Goal: Task Accomplishment & Management: Use online tool/utility

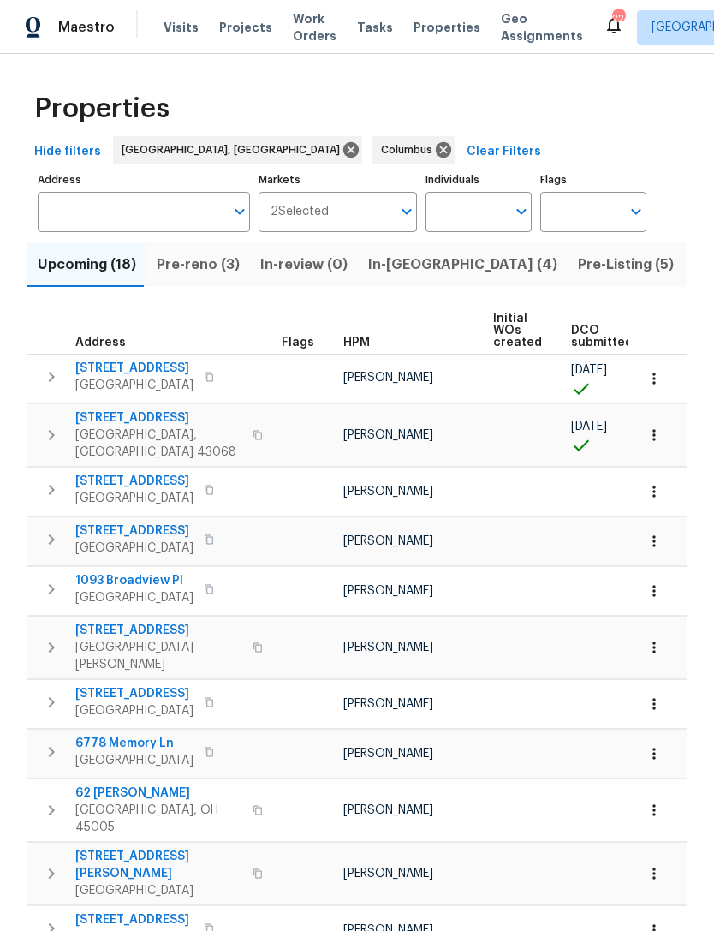
click at [377, 270] on span "In-[GEOGRAPHIC_DATA] (4)" at bounding box center [462, 265] width 189 height 24
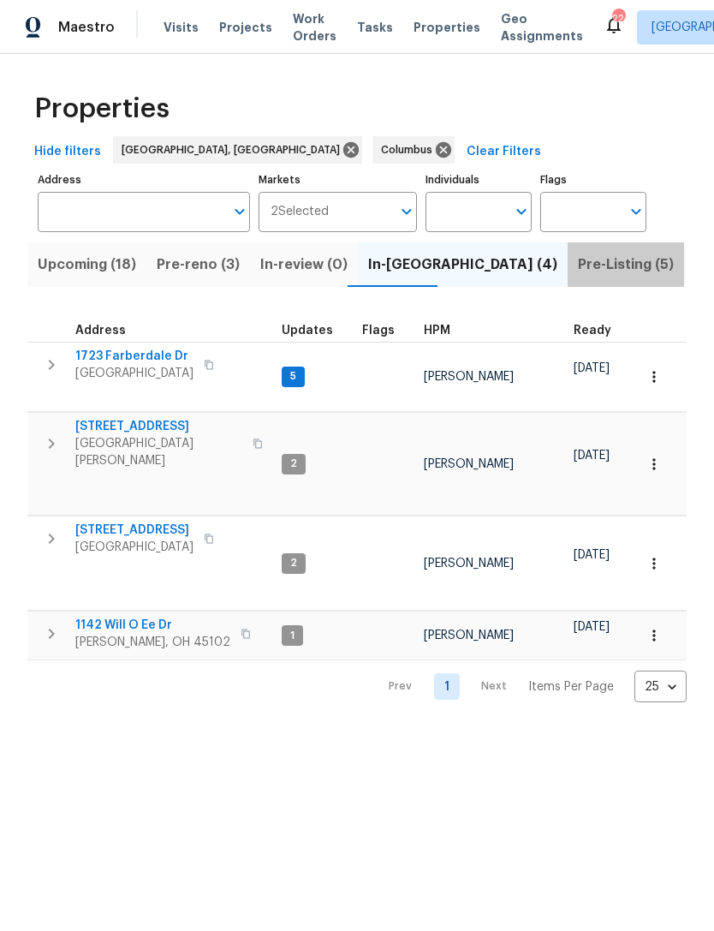
click at [578, 269] on span "Pre-Listing (5)" at bounding box center [626, 265] width 96 height 24
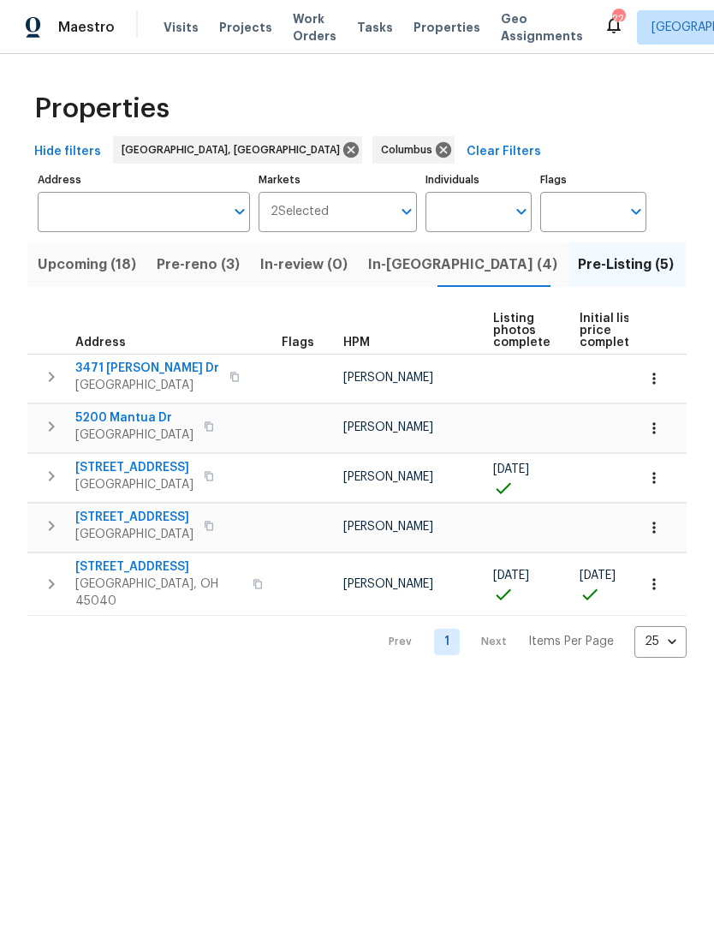
click at [141, 361] on span "3471 [PERSON_NAME] Dr" at bounding box center [147, 368] width 144 height 17
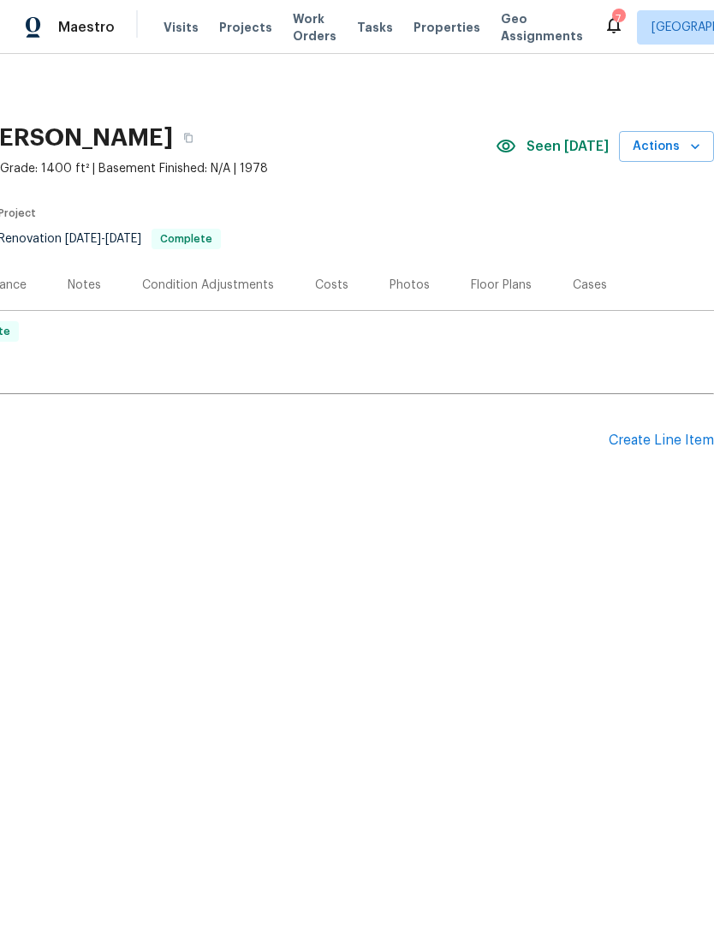
scroll to position [0, 253]
click at [661, 433] on div "Create Line Item" at bounding box center [661, 440] width 105 height 16
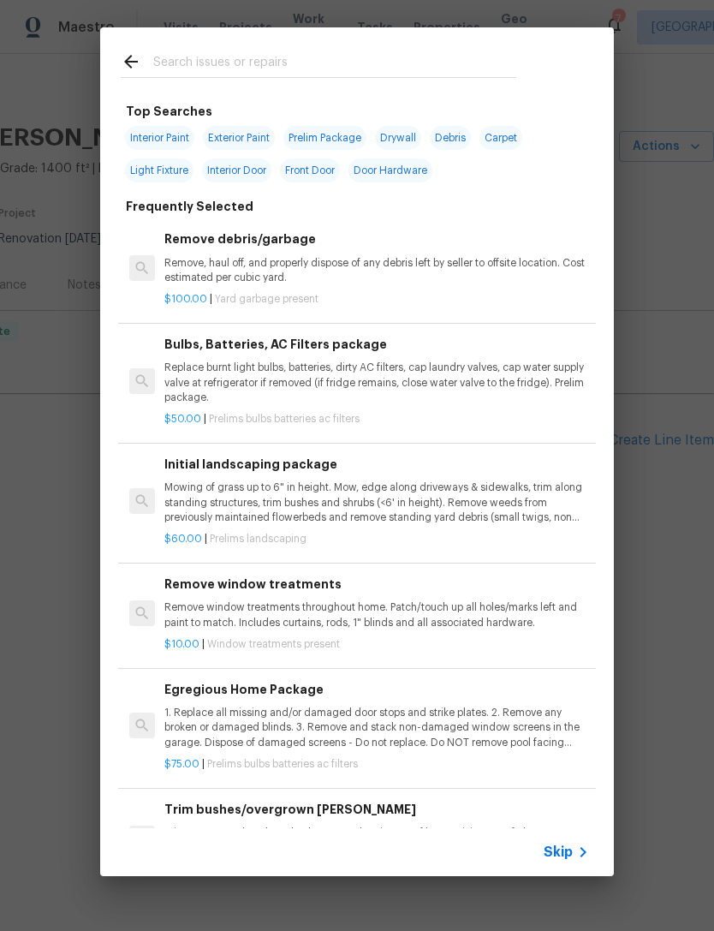
scroll to position [-9, 0]
click at [373, 54] on input "text" at bounding box center [334, 64] width 363 height 26
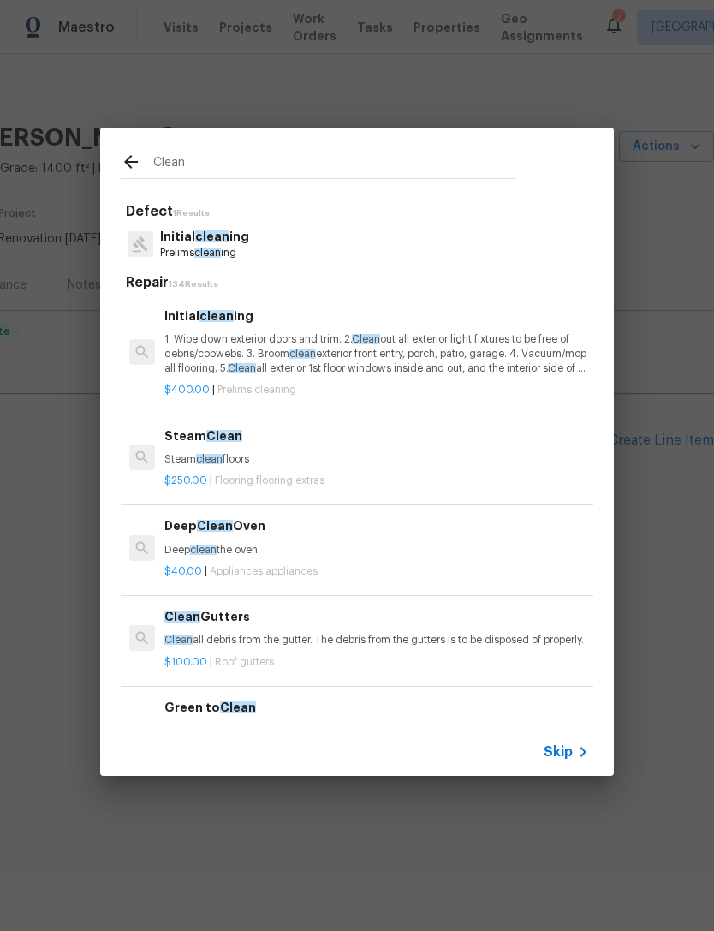
type input "Clean"
click at [291, 245] on div "Initial clean ing Prelims clean ing" at bounding box center [357, 244] width 473 height 46
click at [284, 347] on p "1. Wipe down exterior doors and trim. 2. Clean out all exterior light fixtures …" at bounding box center [376, 354] width 425 height 44
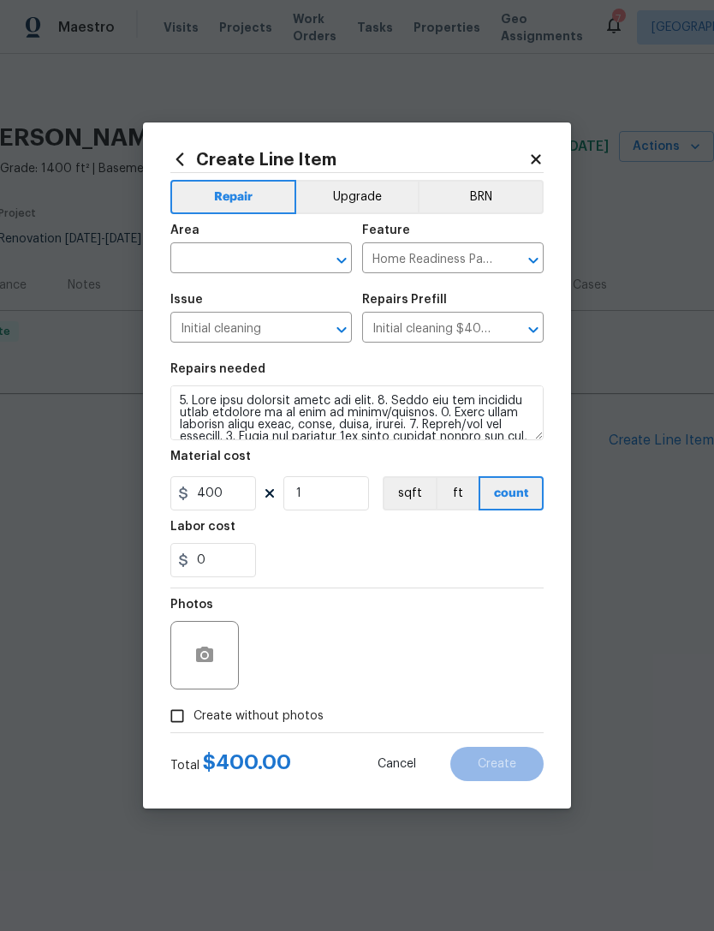
click at [298, 358] on section "Repairs needed Material cost 400 1 sqft ft count Labor cost 0" at bounding box center [356, 470] width 373 height 235
click at [253, 253] on input "text" at bounding box center [237, 260] width 134 height 27
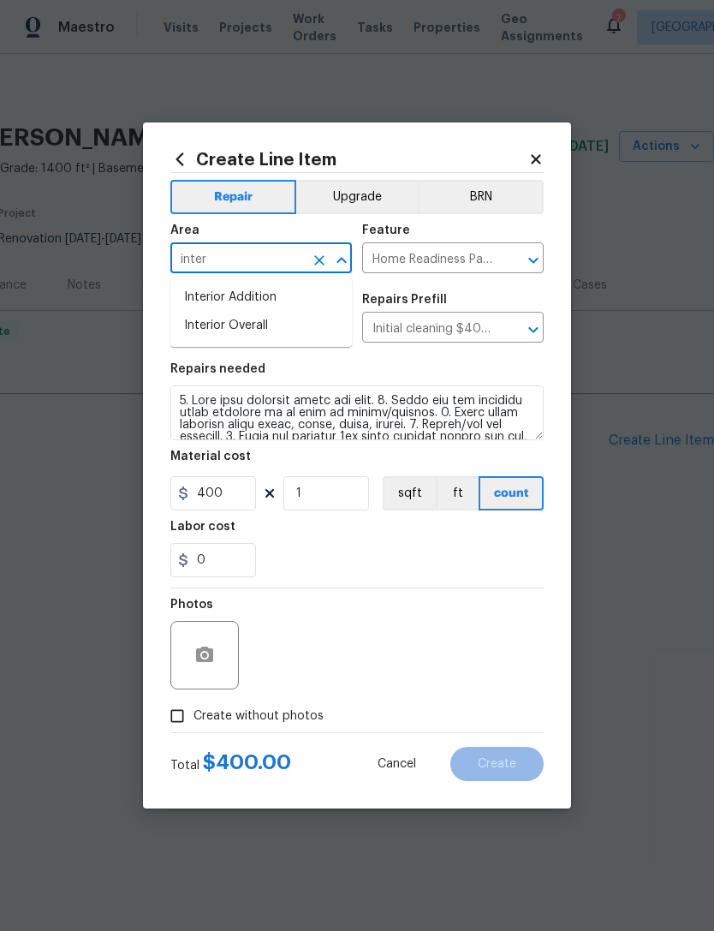
click at [294, 328] on li "Interior Overall" at bounding box center [260, 326] width 181 height 28
type input "Interior Overall"
click at [294, 327] on input "Initial cleaning" at bounding box center [237, 329] width 134 height 27
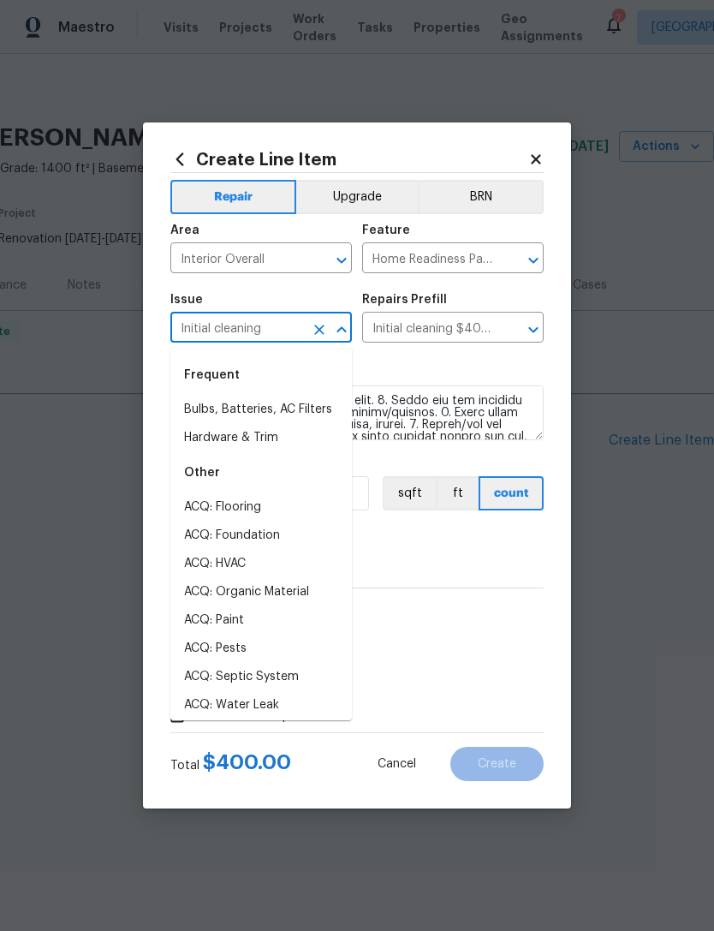
click at [324, 373] on div "Frequent" at bounding box center [260, 374] width 181 height 41
click at [471, 388] on textarea at bounding box center [356, 412] width 373 height 55
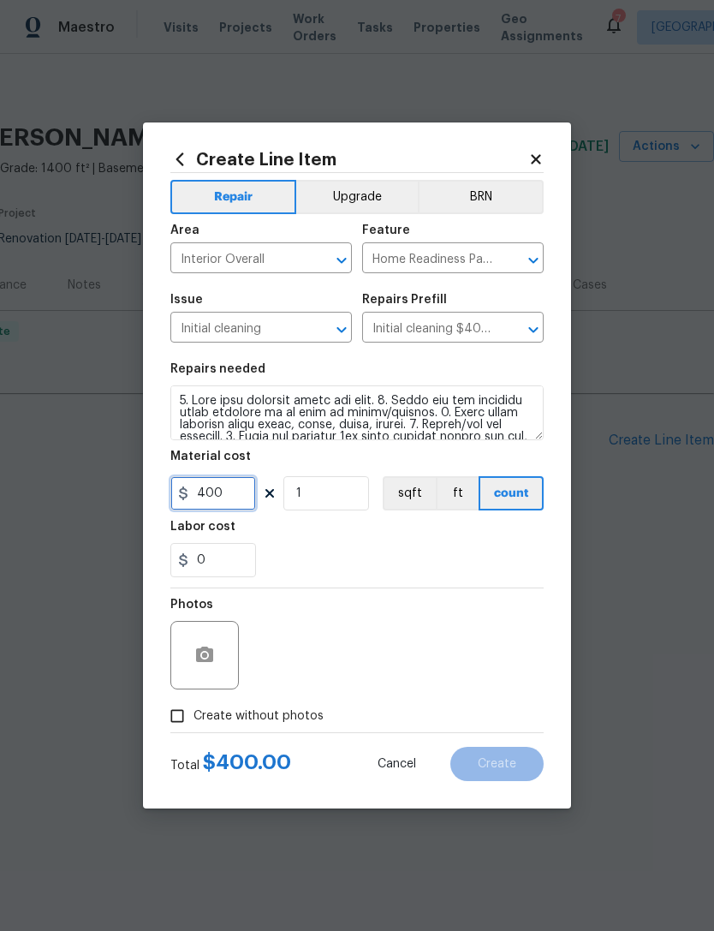
click at [215, 488] on input "400" at bounding box center [213, 493] width 86 height 34
click at [214, 488] on input "400" at bounding box center [213, 493] width 86 height 34
type input "125"
click at [375, 548] on div "0" at bounding box center [356, 560] width 373 height 34
click at [271, 719] on span "Create without photos" at bounding box center [258, 716] width 130 height 18
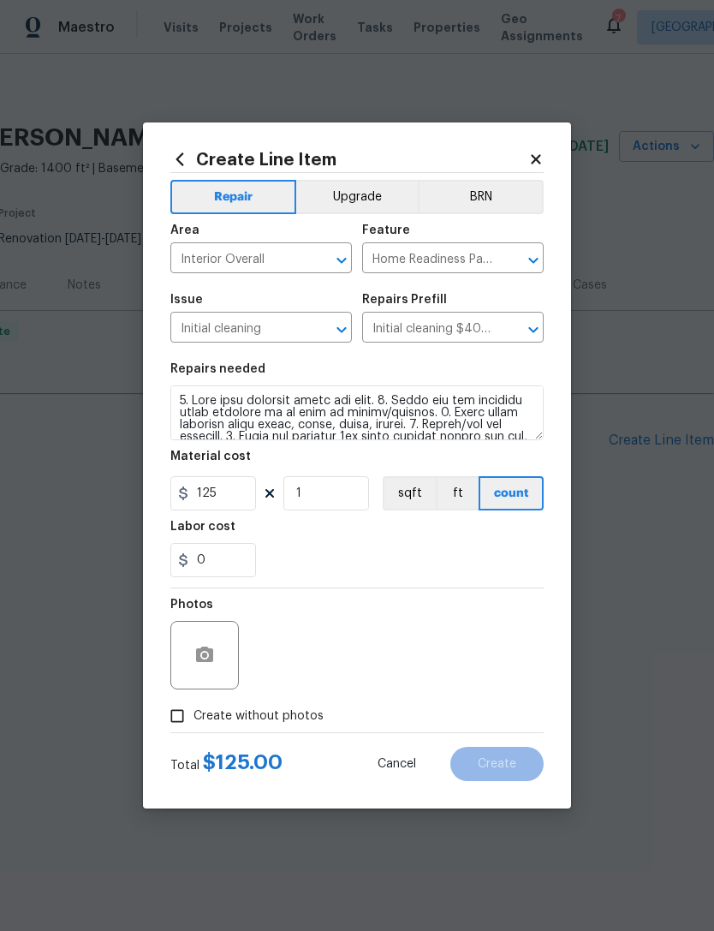
click at [193, 719] on input "Create without photos" at bounding box center [177, 715] width 33 height 33
checkbox input "true"
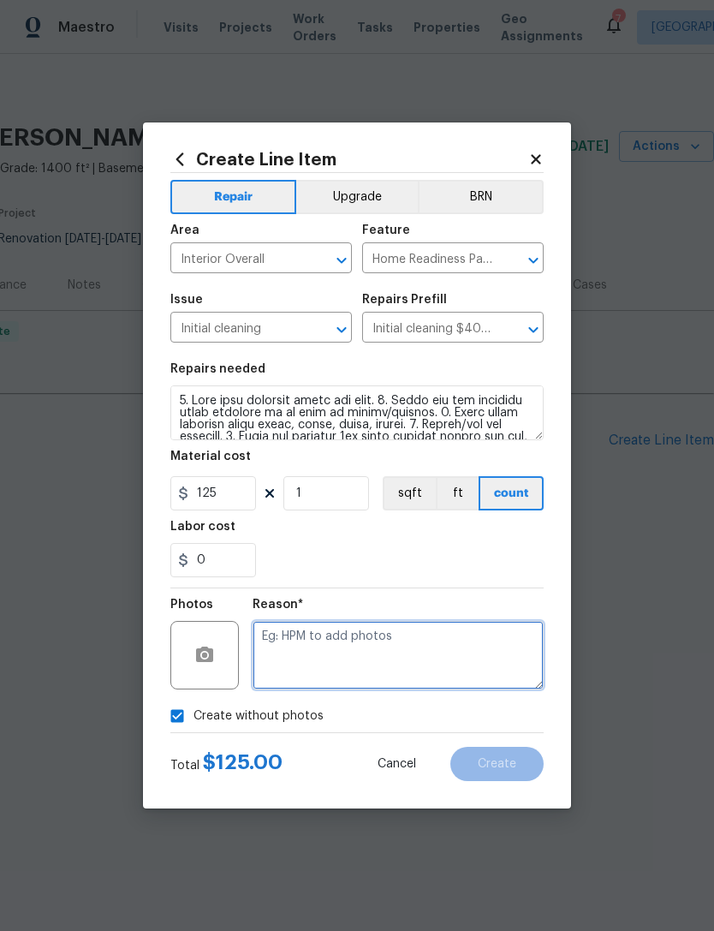
click at [350, 633] on textarea at bounding box center [398, 655] width 291 height 68
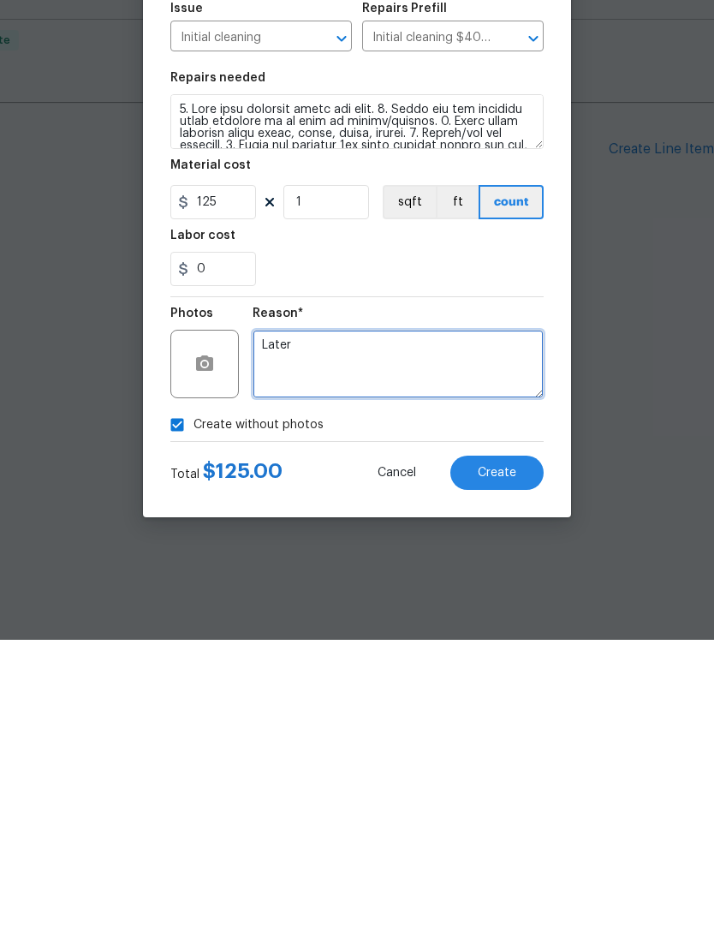
type textarea "Later"
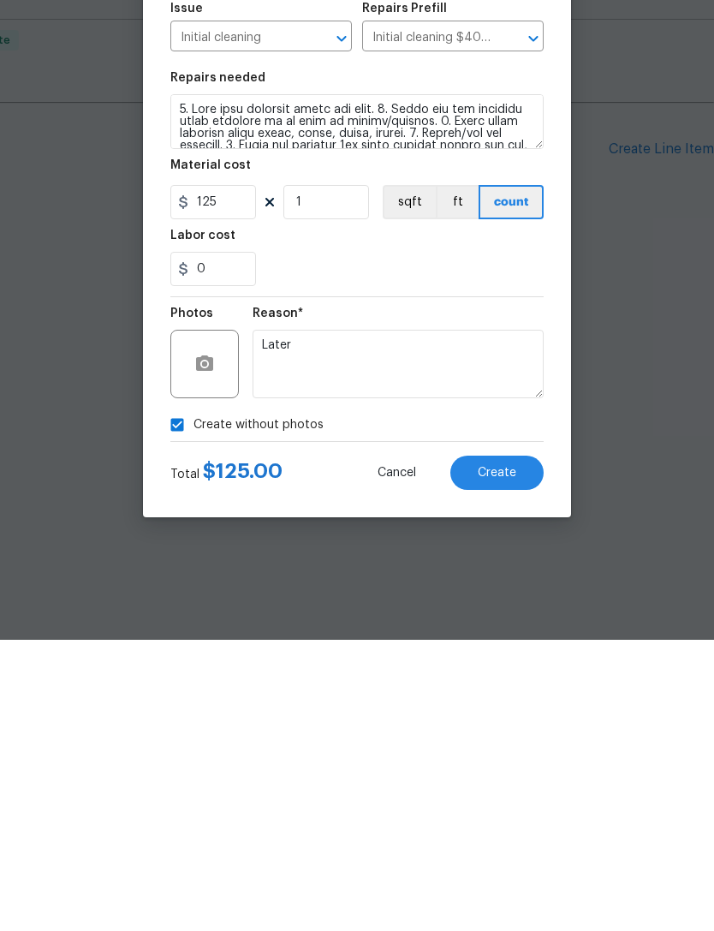
click at [432, 543] on div "0" at bounding box center [356, 560] width 373 height 34
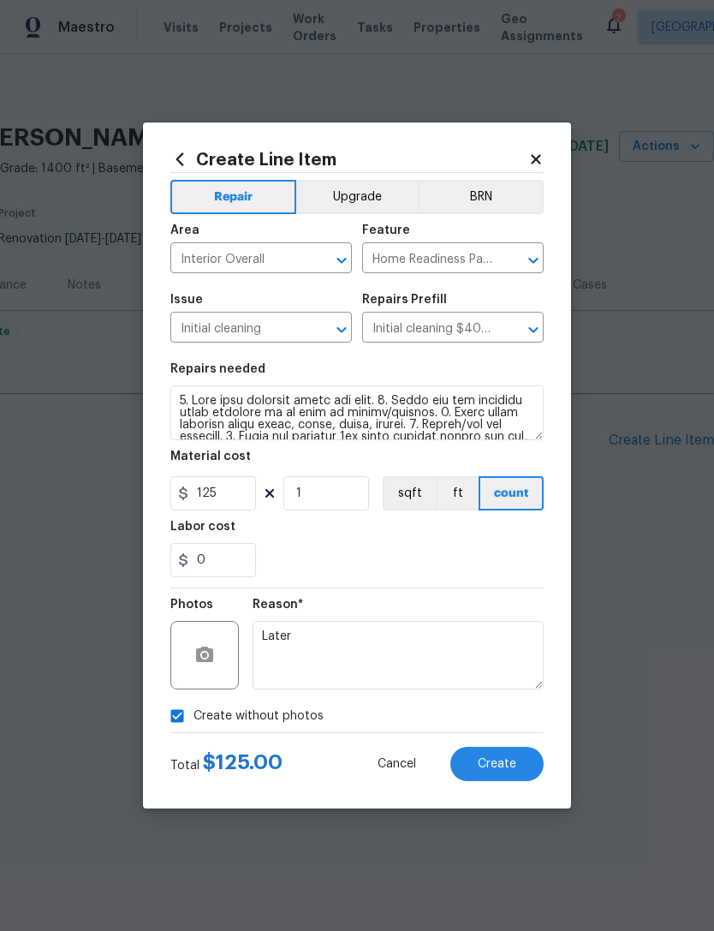
click at [500, 770] on span "Create" at bounding box center [497, 764] width 39 height 13
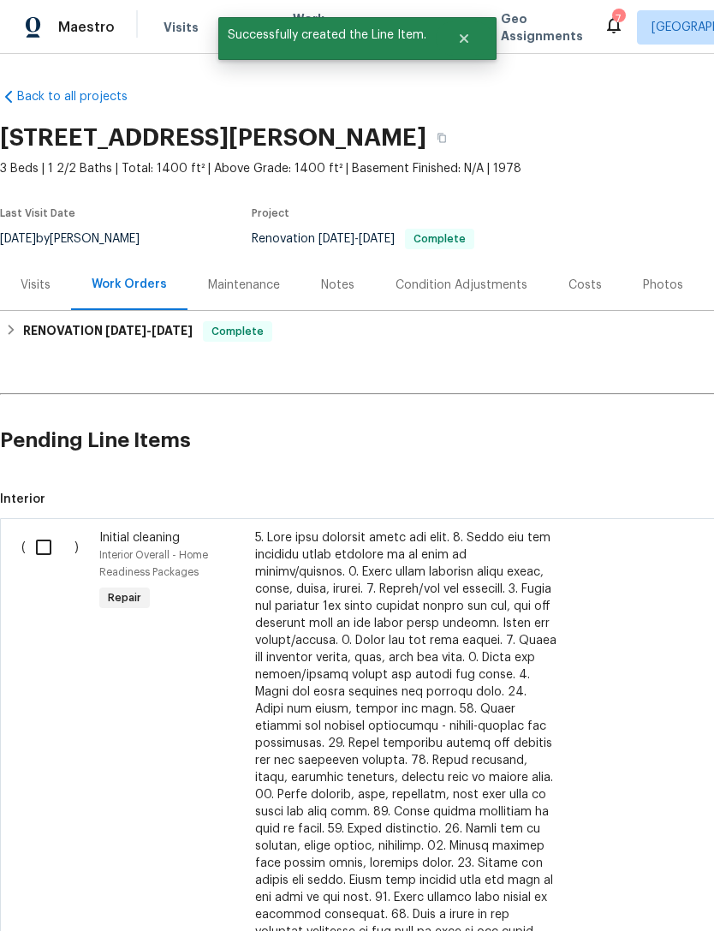
click at [40, 546] on input "checkbox" at bounding box center [50, 547] width 49 height 36
checkbox input "true"
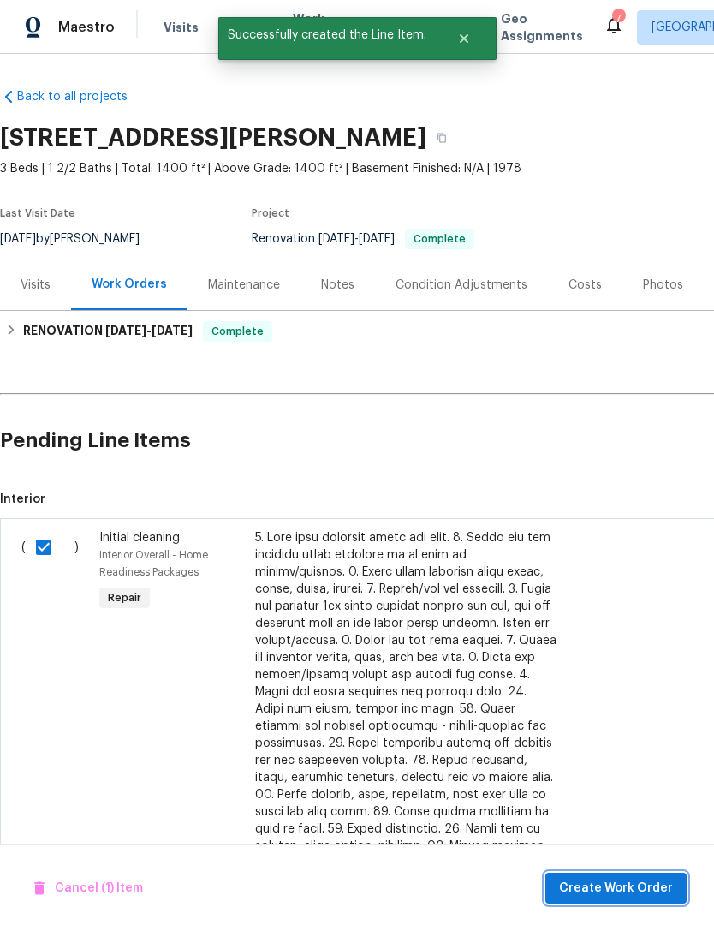
click at [614, 879] on span "Create Work Order" at bounding box center [616, 887] width 114 height 21
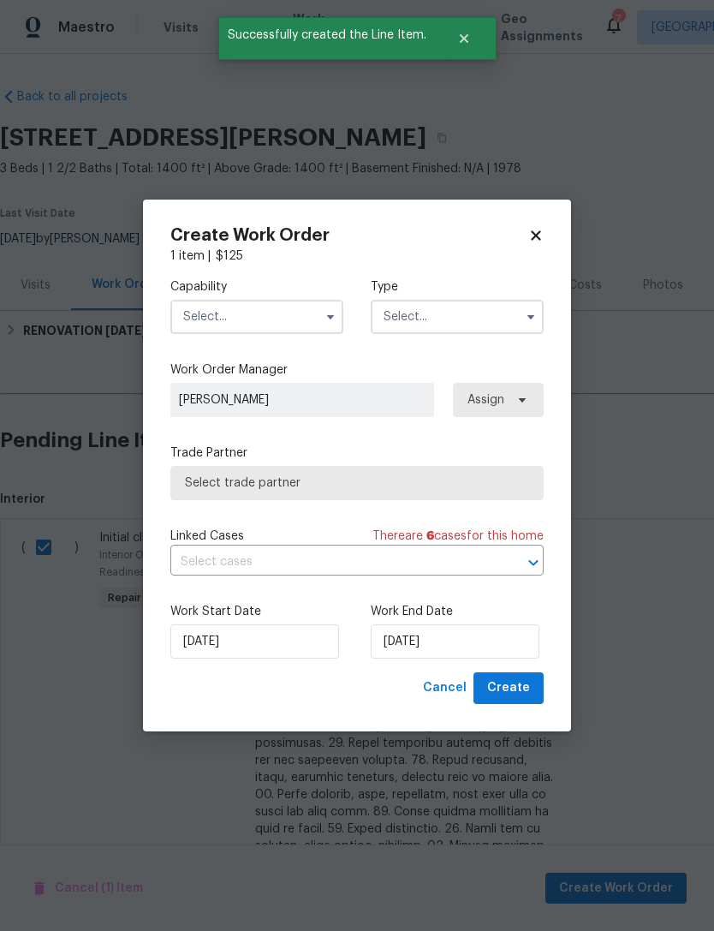
click at [258, 309] on input "text" at bounding box center [256, 317] width 173 height 34
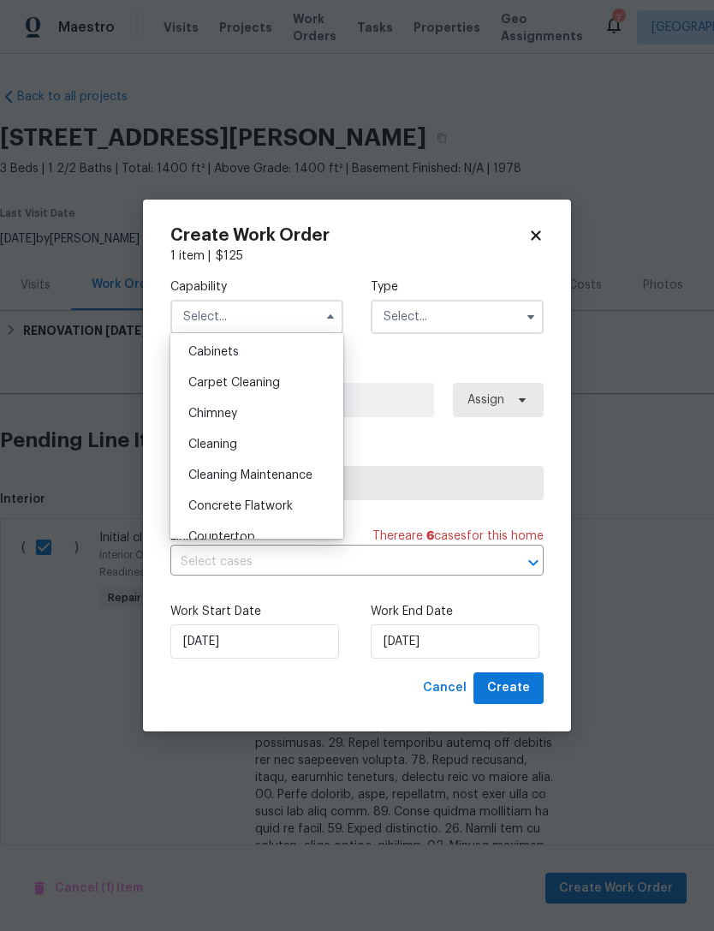
scroll to position [152, 0]
click at [253, 453] on div "Cleaning" at bounding box center [257, 446] width 164 height 31
type input "Cleaning"
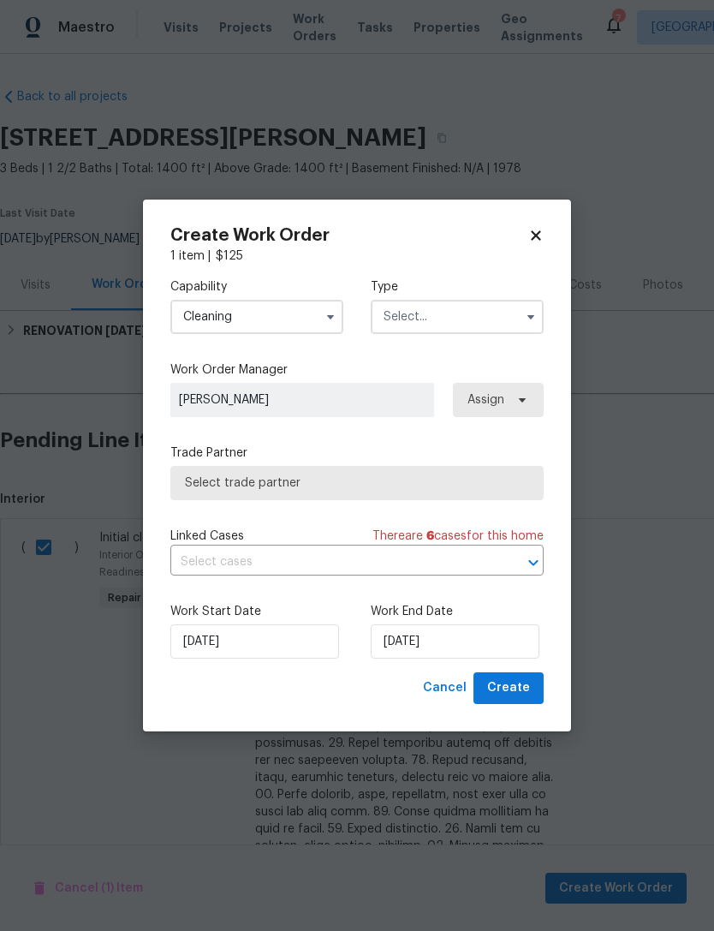
click at [452, 324] on input "text" at bounding box center [457, 317] width 173 height 34
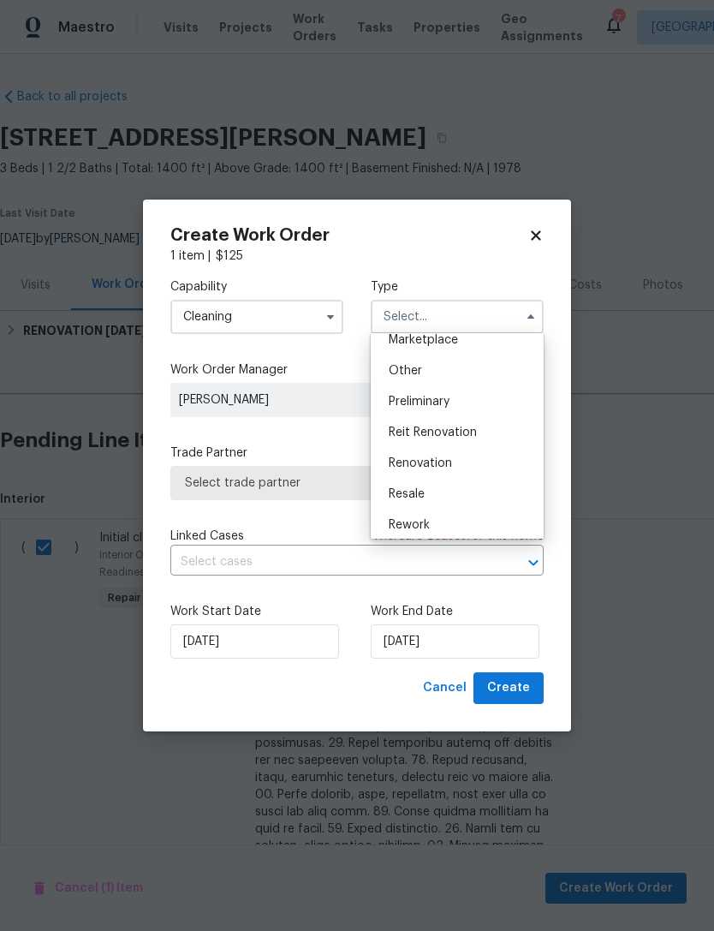
scroll to position [323, 0]
click at [456, 460] on div "Renovation" at bounding box center [457, 461] width 164 height 31
type input "Renovation"
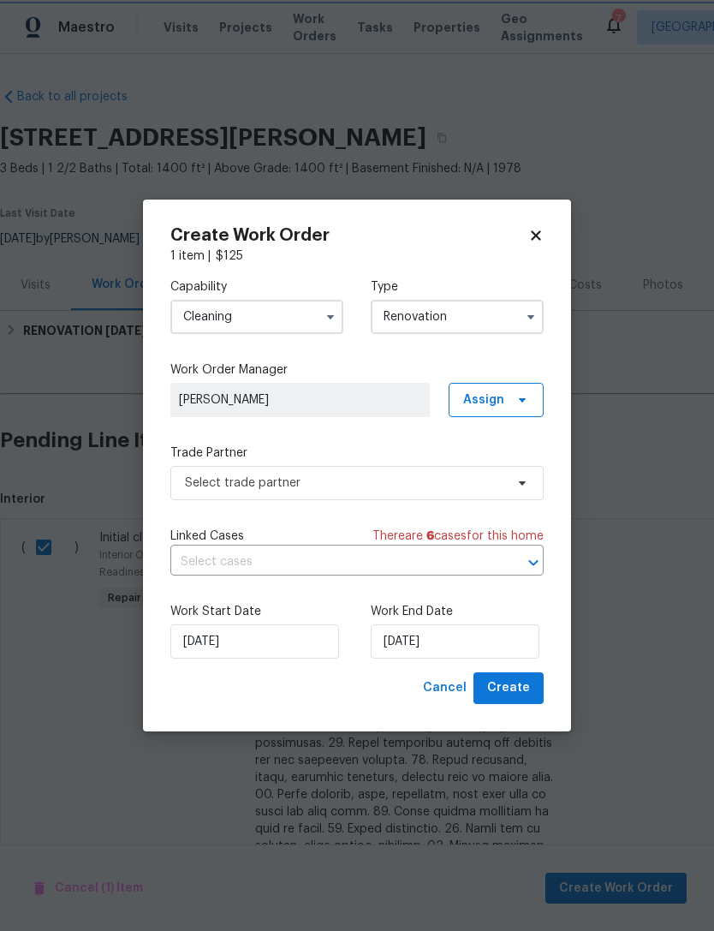
scroll to position [0, 0]
click at [483, 399] on span "Assign" at bounding box center [483, 399] width 41 height 17
click at [373, 452] on label "Trade Partner" at bounding box center [356, 452] width 373 height 17
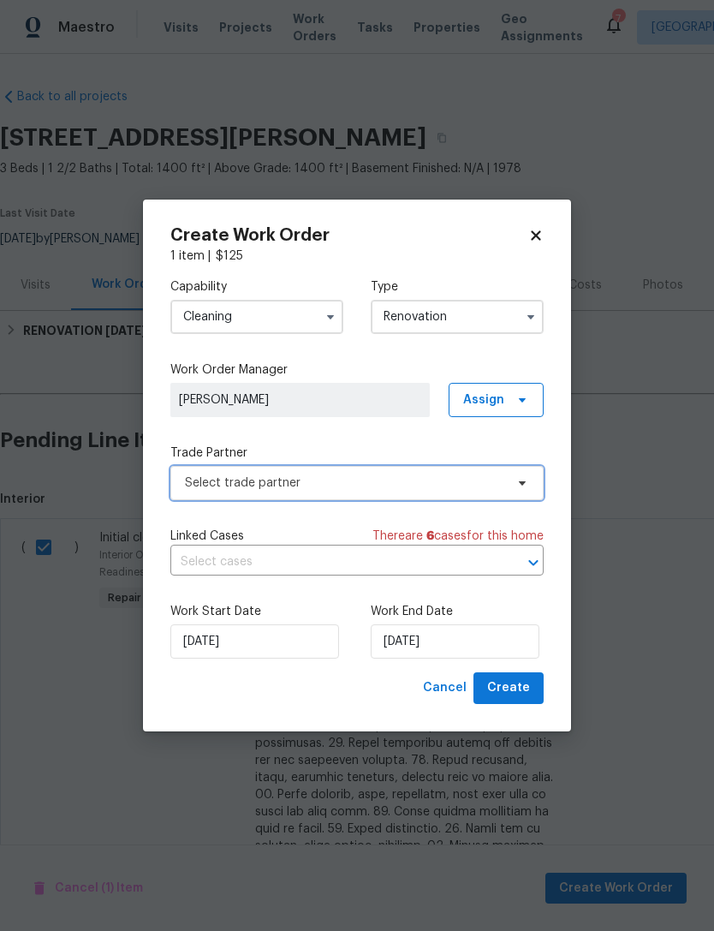
click at [354, 487] on span "Select trade partner" at bounding box center [344, 482] width 319 height 17
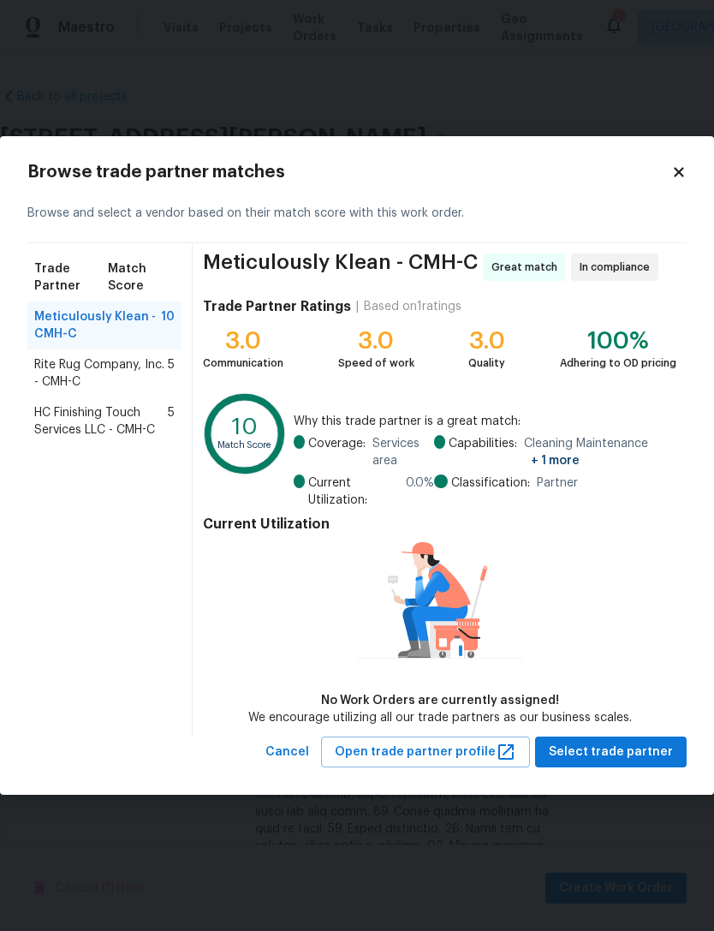
click at [149, 372] on span "Rite Rug Company, Inc. - CMH-C" at bounding box center [101, 373] width 134 height 34
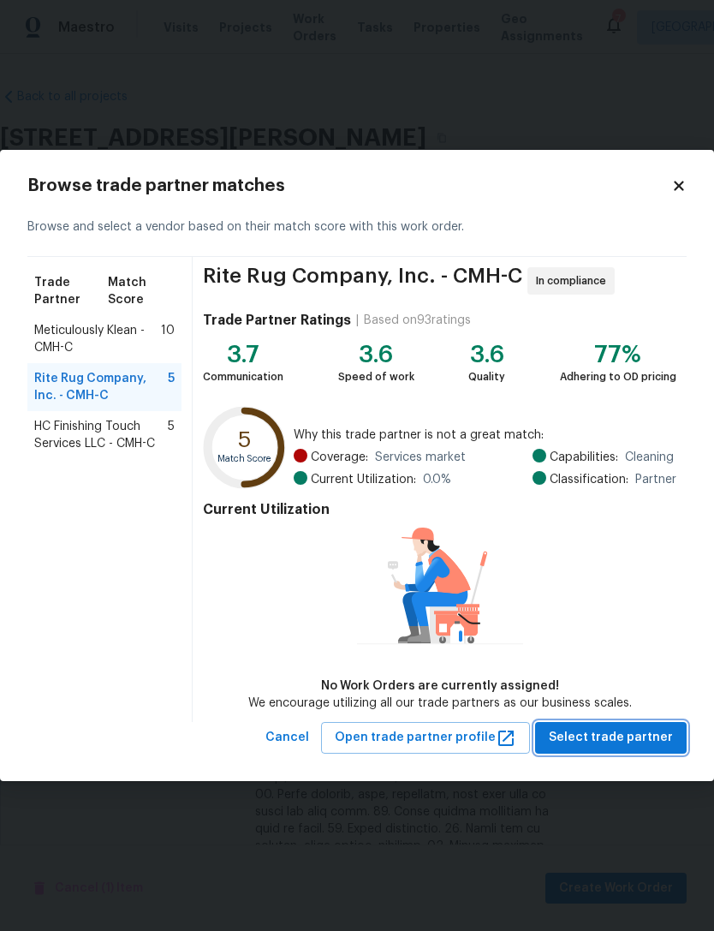
click at [586, 737] on span "Select trade partner" at bounding box center [611, 737] width 124 height 21
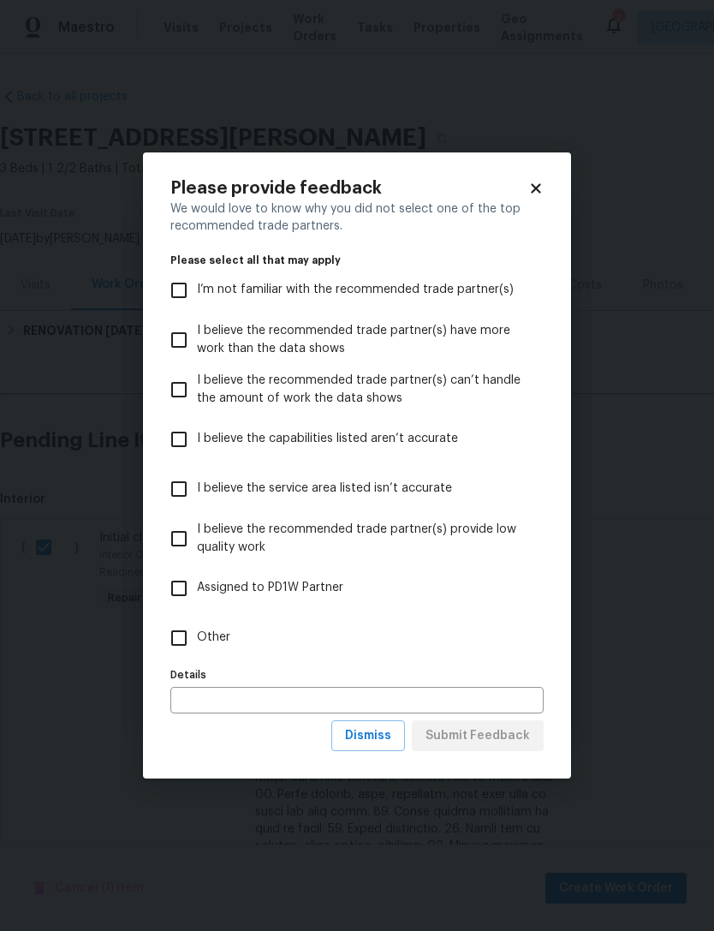
click at [229, 635] on span "Other" at bounding box center [213, 637] width 33 height 18
click at [197, 635] on input "Other" at bounding box center [179, 638] width 36 height 36
checkbox input "true"
click at [463, 733] on span "Submit Feedback" at bounding box center [477, 735] width 104 height 21
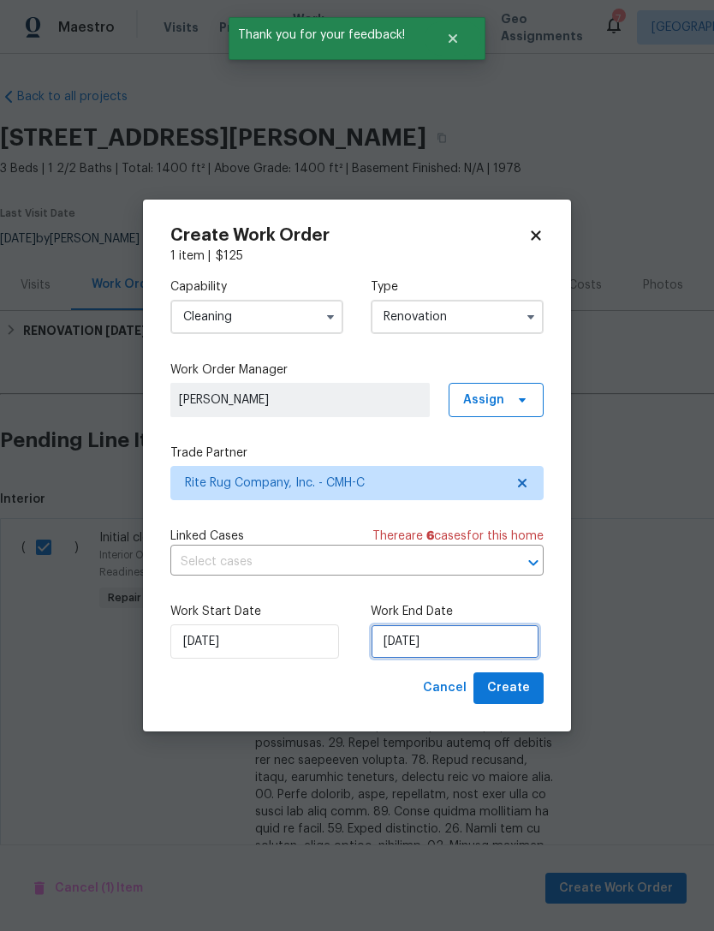
click at [419, 642] on input "9/8/2025" at bounding box center [455, 641] width 169 height 34
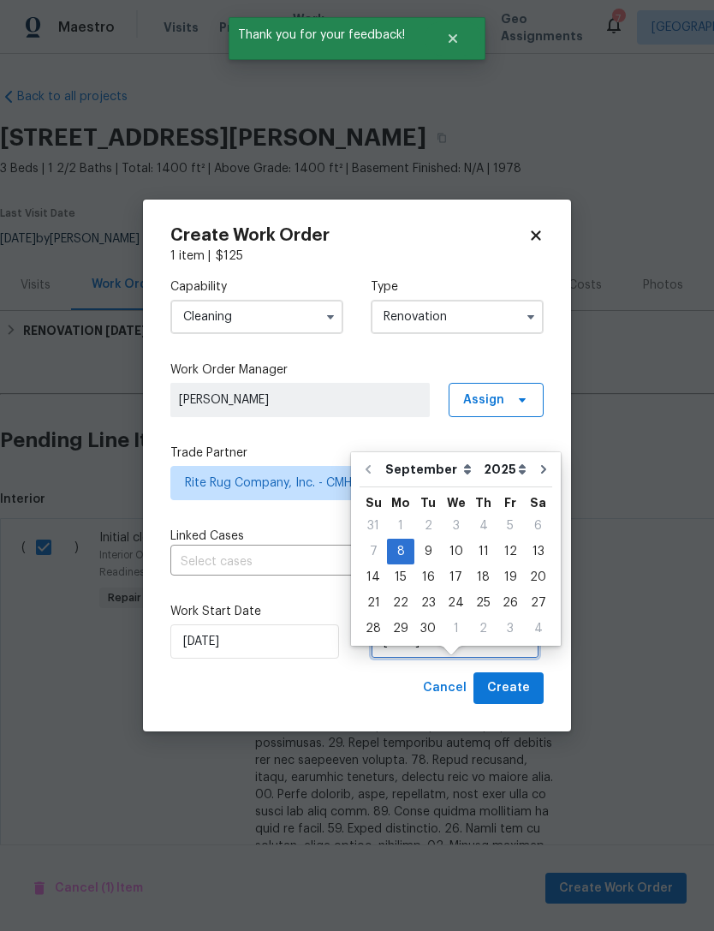
scroll to position [32, 0]
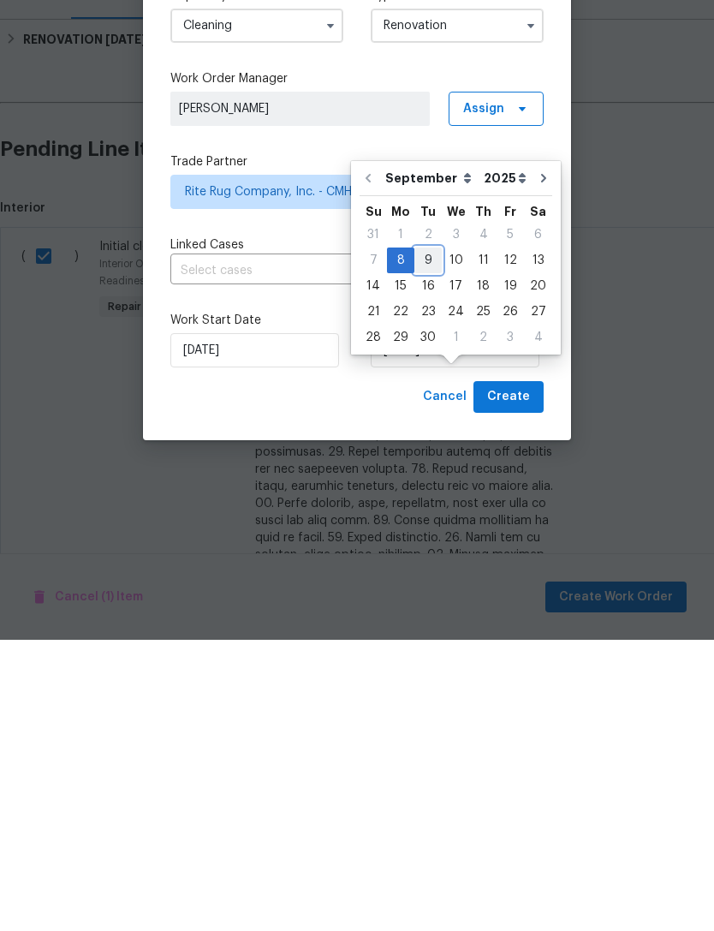
click at [427, 539] on div "9" at bounding box center [427, 551] width 27 height 24
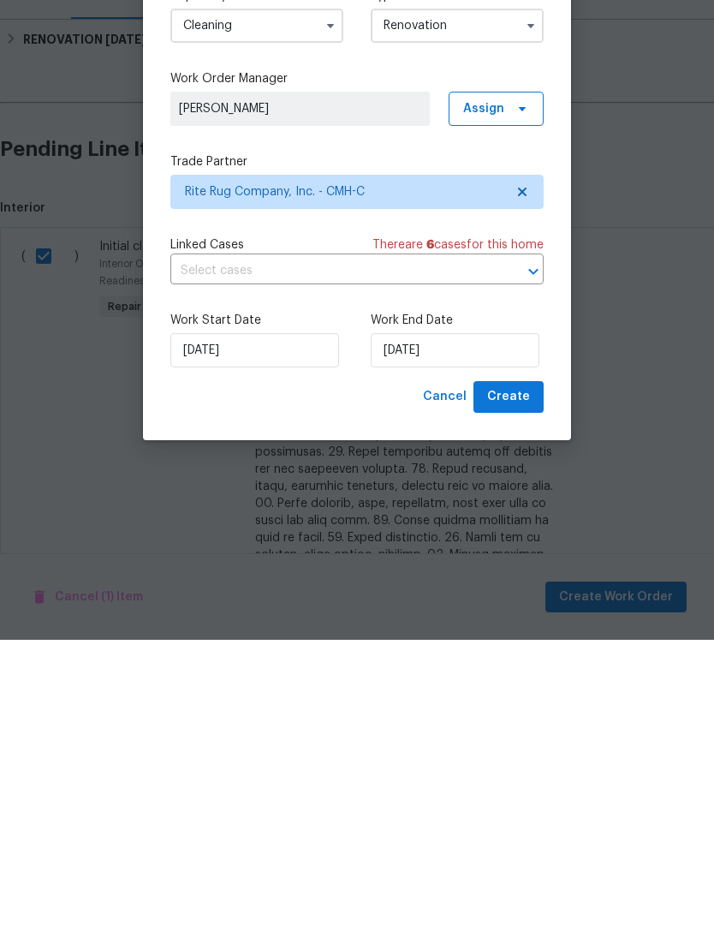
type input "[DATE]"
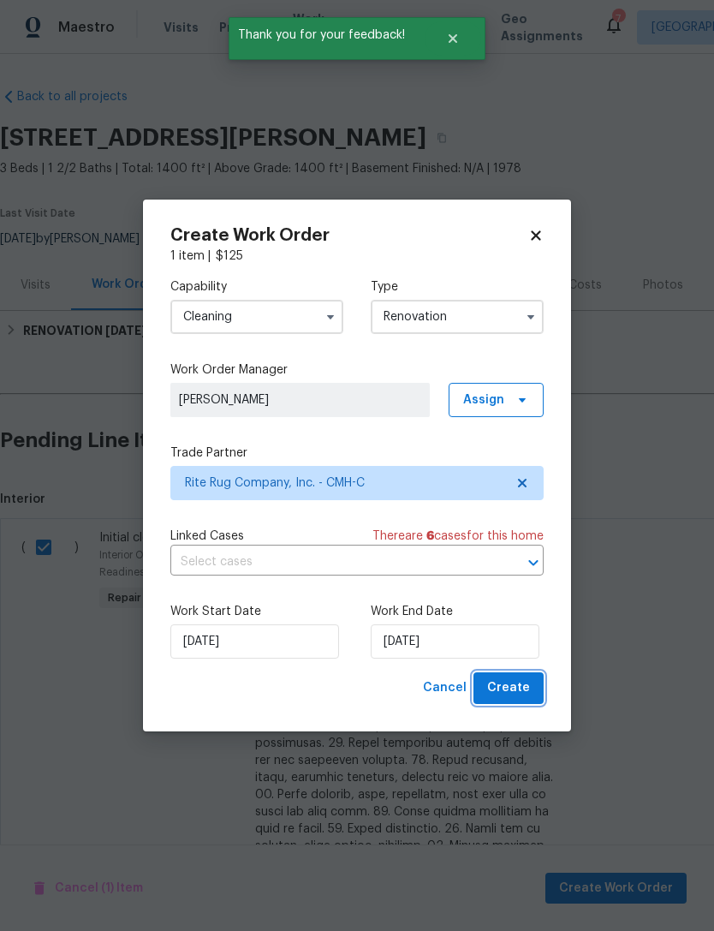
click at [501, 693] on span "Create" at bounding box center [508, 687] width 43 height 21
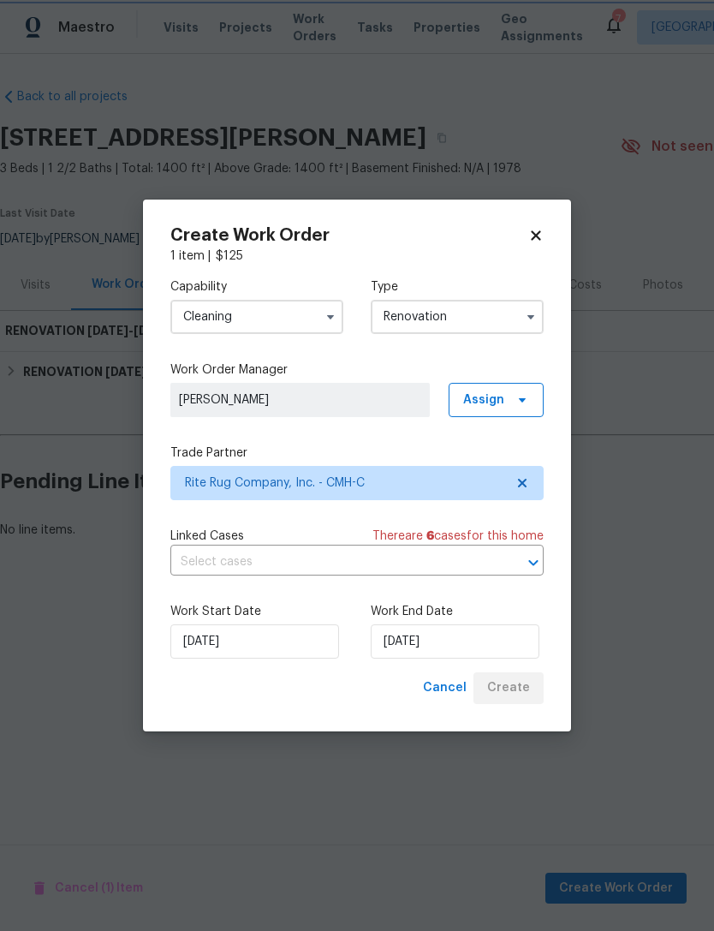
scroll to position [0, 0]
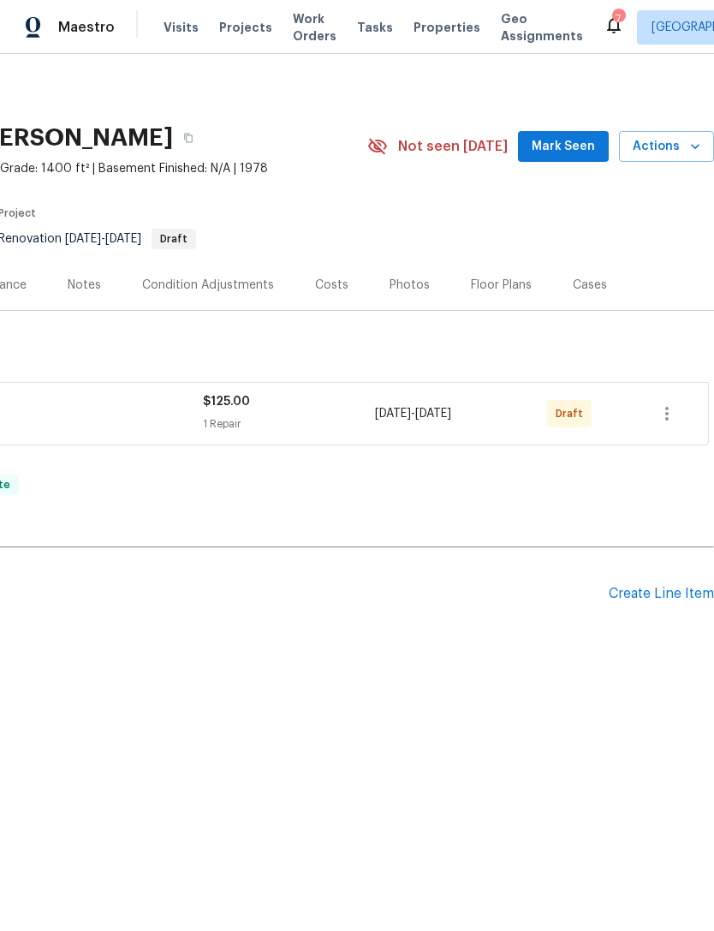
scroll to position [0, 253]
click at [668, 419] on icon "button" at bounding box center [666, 414] width 3 height 14
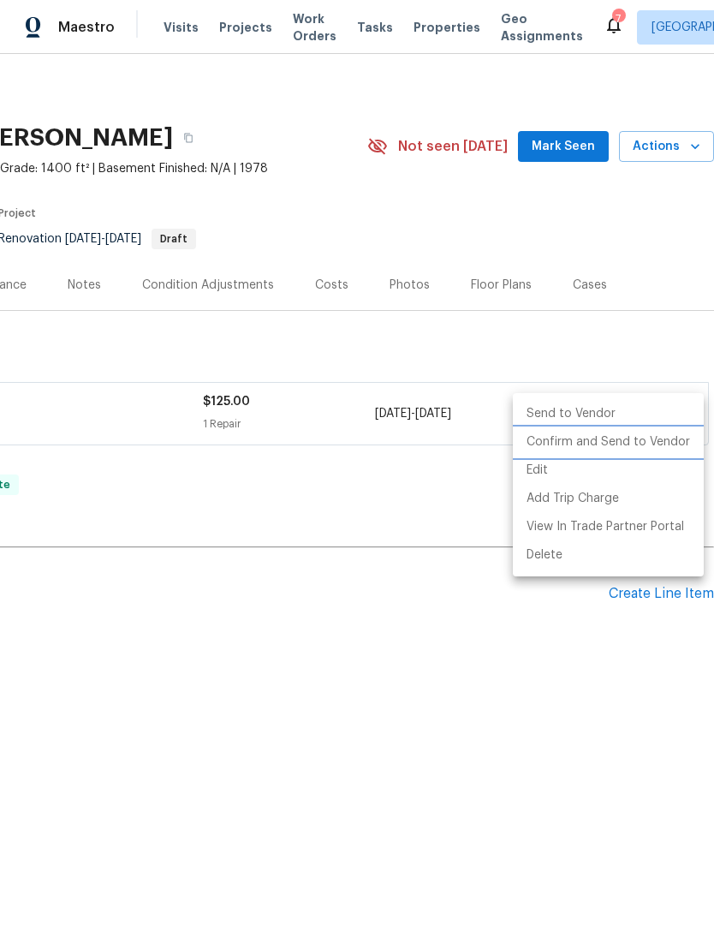
click at [656, 440] on li "Confirm and Send to Vendor" at bounding box center [608, 442] width 191 height 28
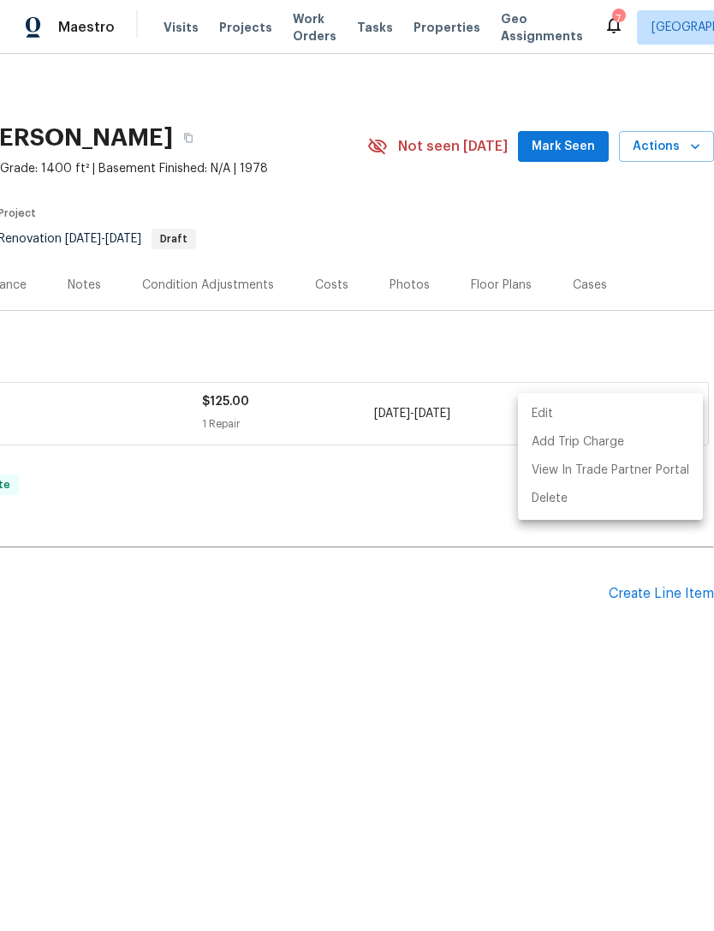
click at [366, 506] on div at bounding box center [357, 465] width 714 height 931
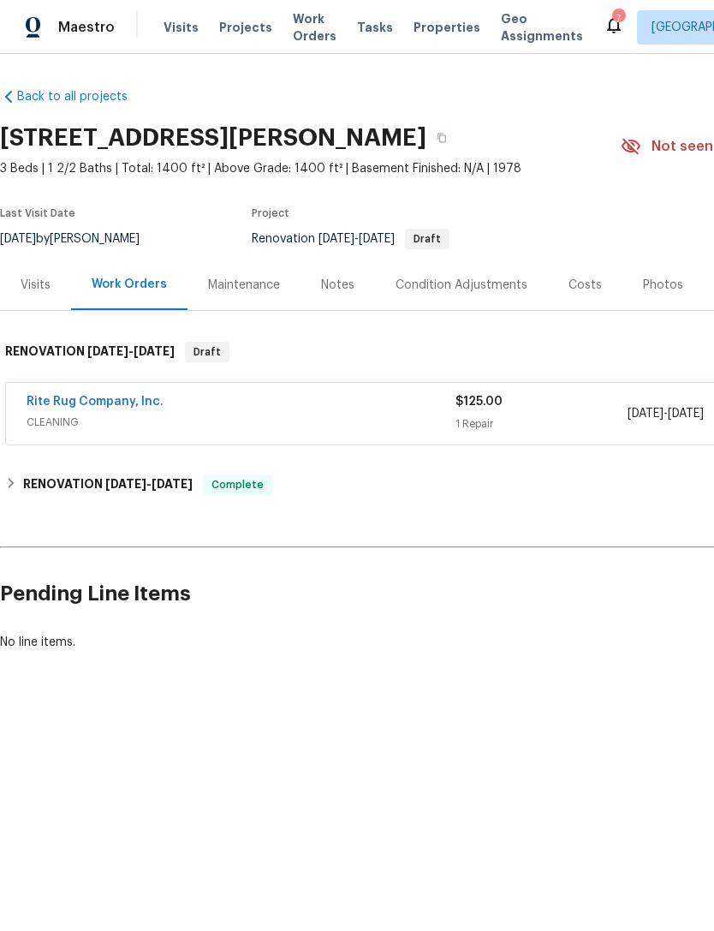
scroll to position [0, 0]
click at [120, 402] on link "Rite Rug Company, Inc." at bounding box center [95, 401] width 137 height 12
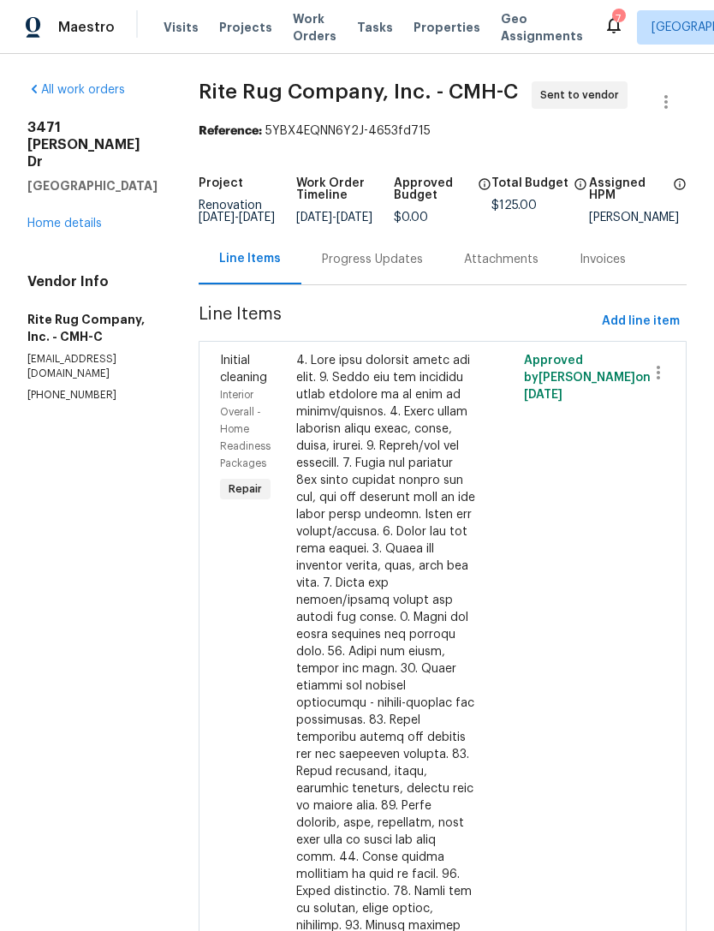
click at [410, 268] on div "Progress Updates" at bounding box center [372, 259] width 101 height 17
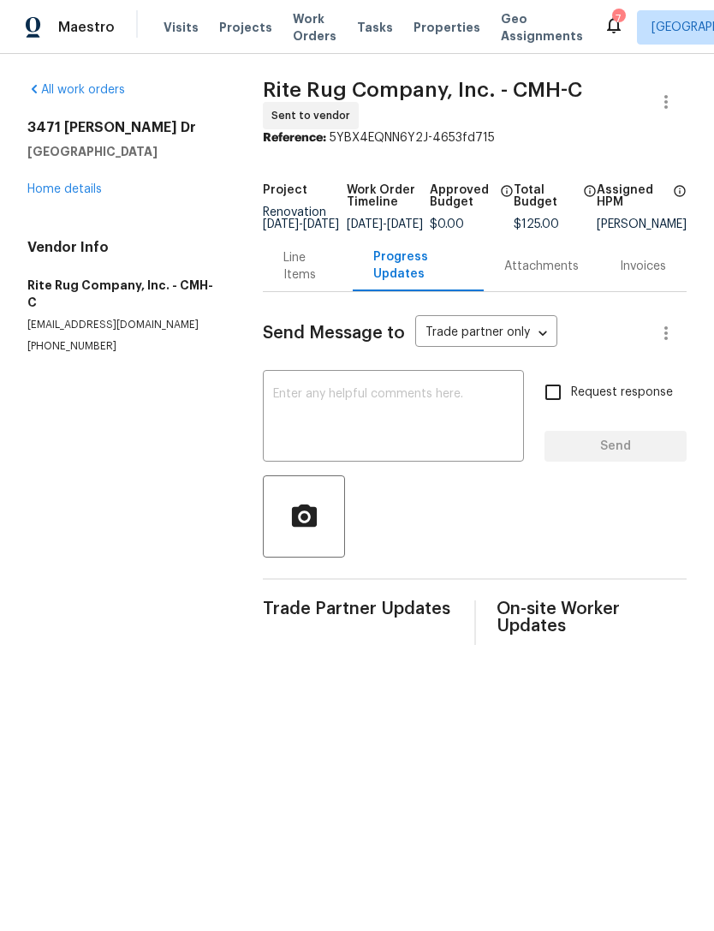
click at [477, 428] on textarea at bounding box center [393, 418] width 241 height 60
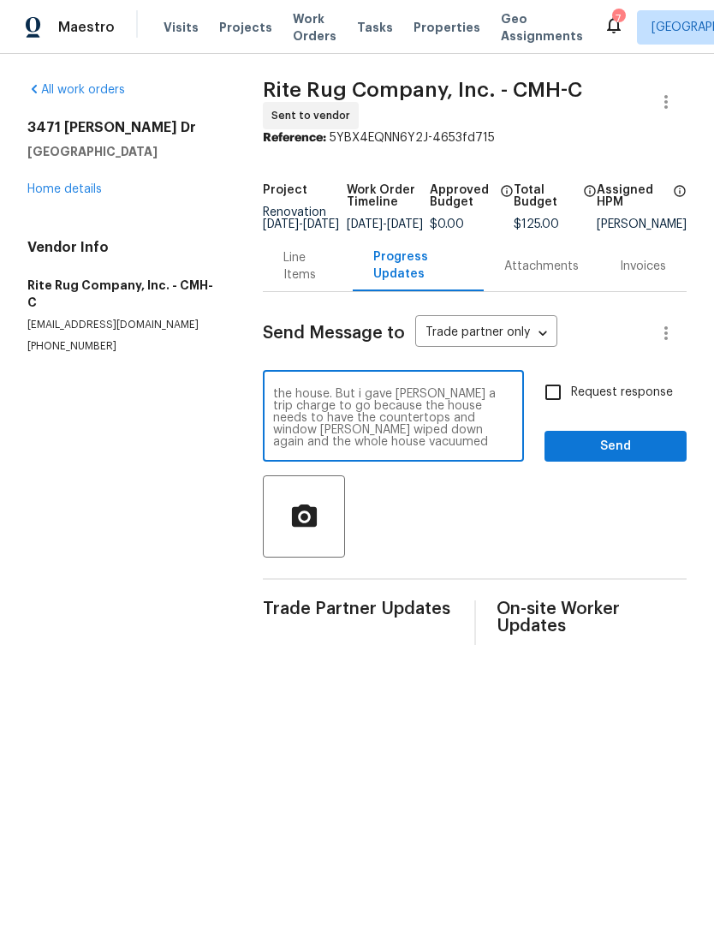
scroll to position [48, 0]
type textarea "I approved the initial work order for this house, but the bathrooms need to be …"
click at [641, 446] on button "Send" at bounding box center [615, 447] width 142 height 32
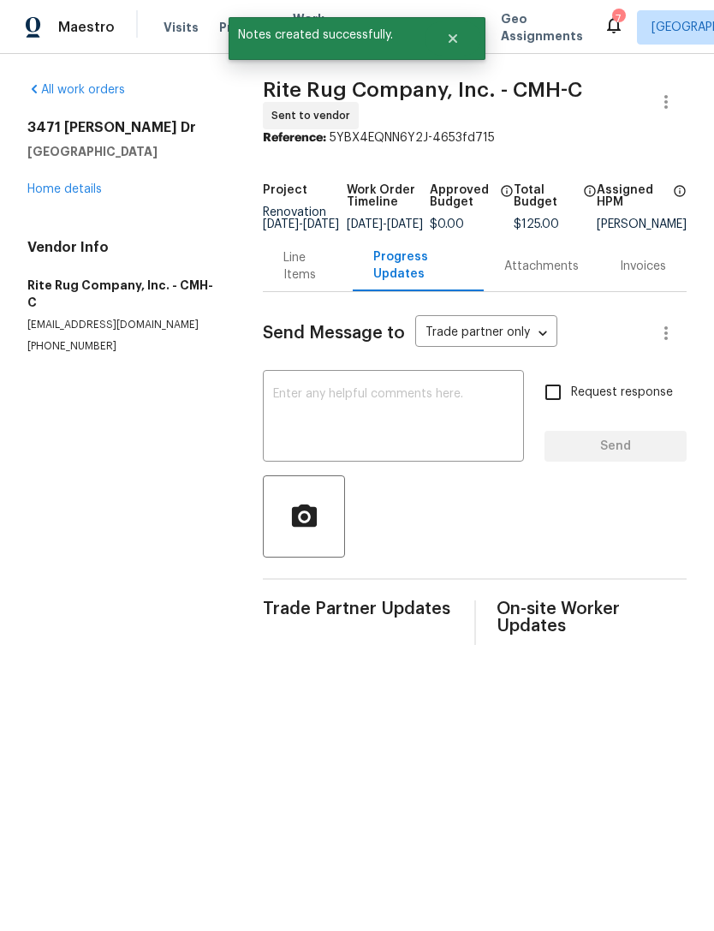
scroll to position [0, 0]
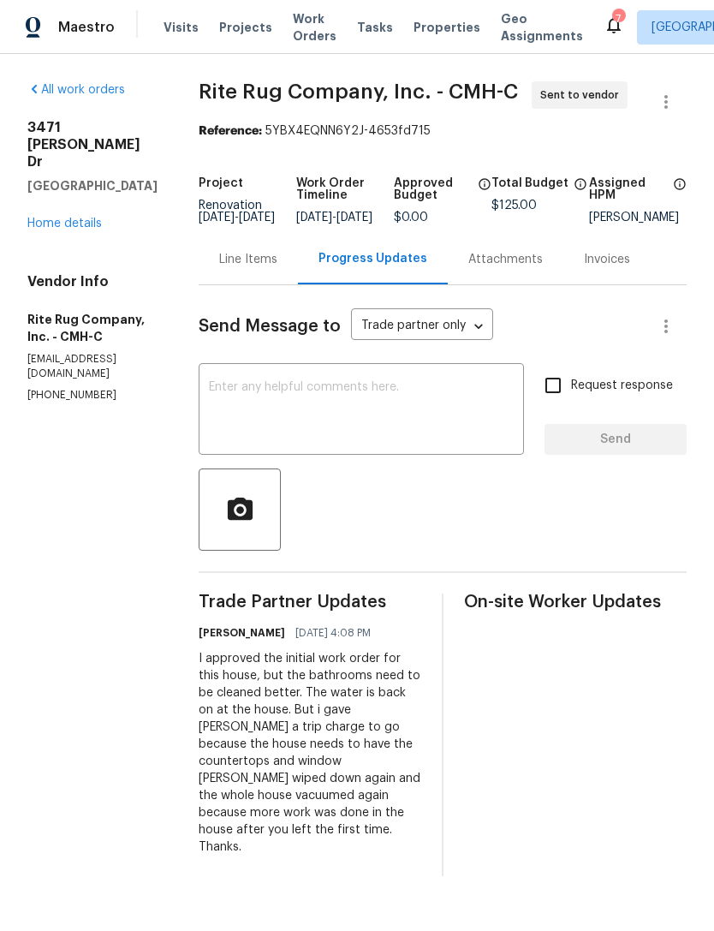
click at [152, 655] on section "All work orders 3471 Marlin Dr Columbus, OH 43232 Home details Vendor Info Rite…" at bounding box center [92, 478] width 130 height 794
click at [183, 27] on span "Visits" at bounding box center [181, 27] width 35 height 17
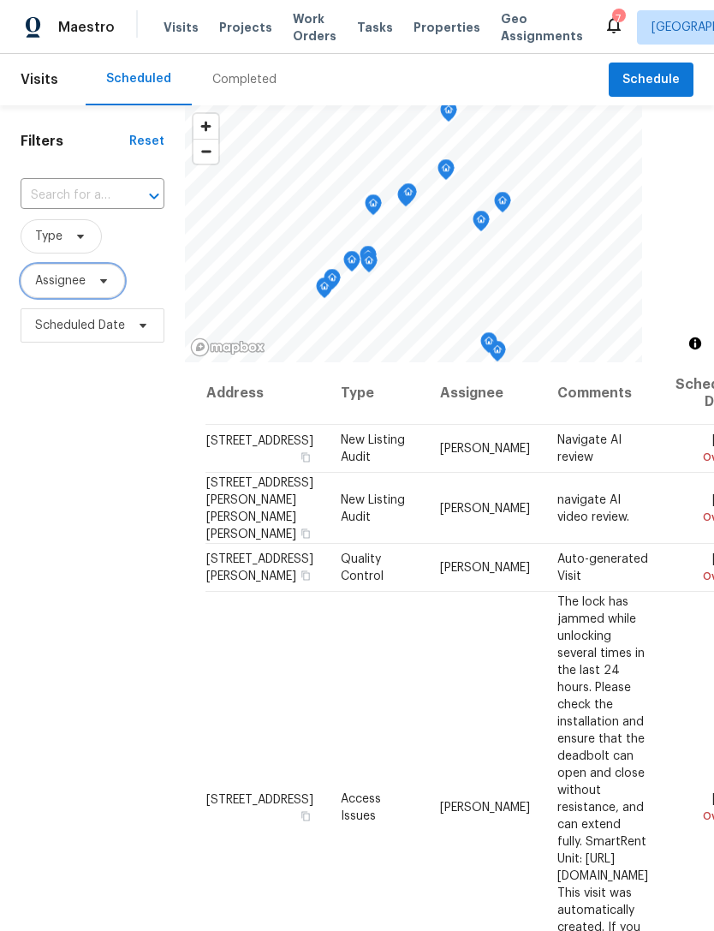
click at [96, 290] on span "Assignee" at bounding box center [73, 281] width 104 height 34
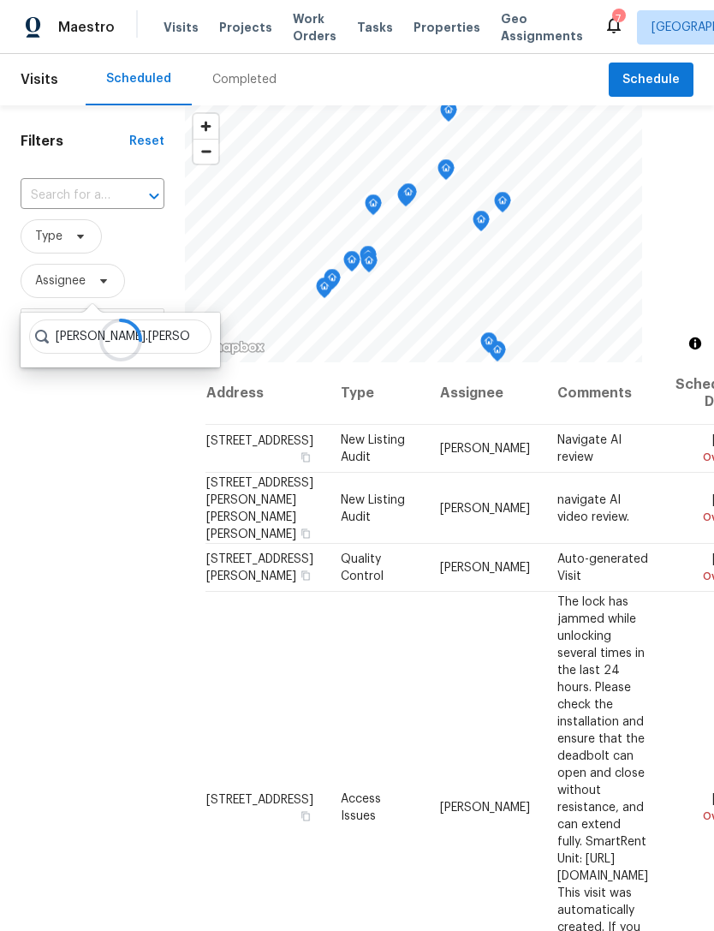
type input "Keith.hollingsworth"
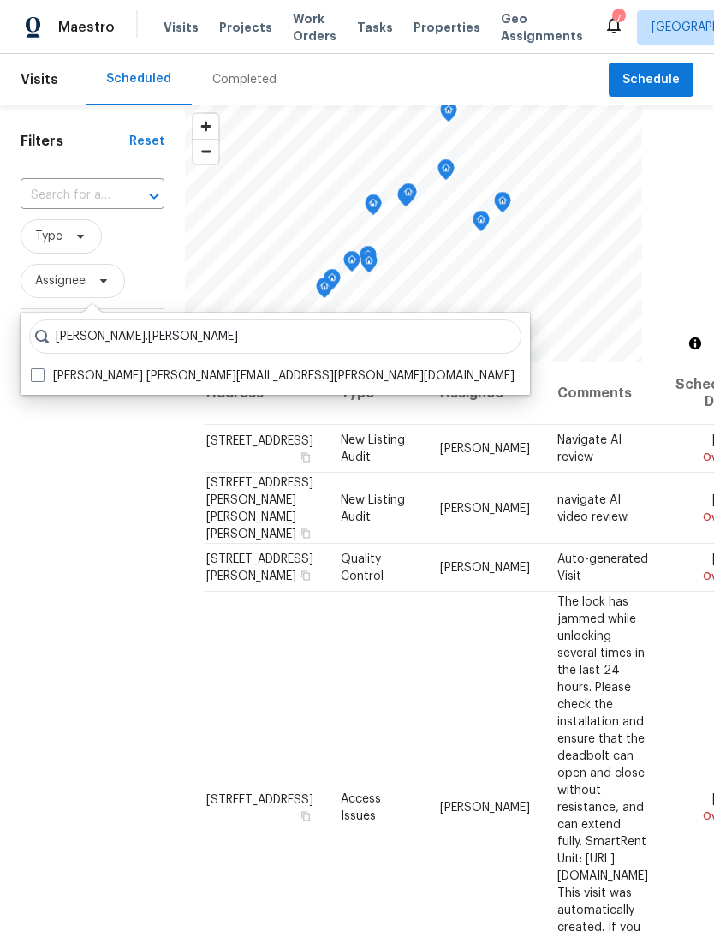
click at [40, 374] on span at bounding box center [38, 375] width 14 height 14
click at [40, 374] on input "Keith Hollingsworth keith.hollingsworth@opendoor.com" at bounding box center [36, 372] width 11 height 11
checkbox input "true"
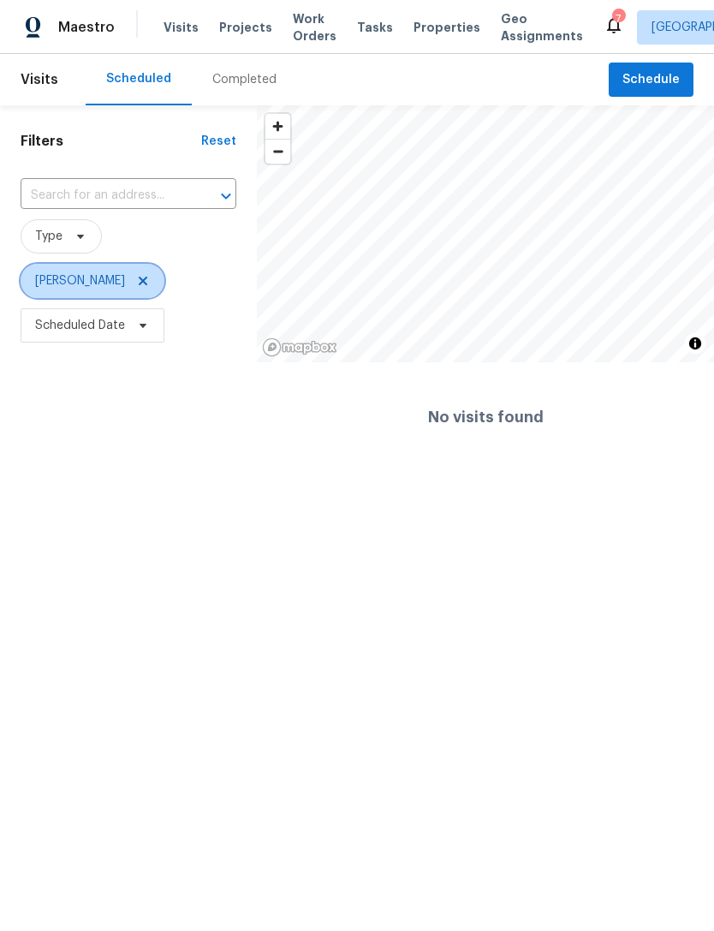
click at [150, 281] on icon at bounding box center [143, 281] width 14 height 14
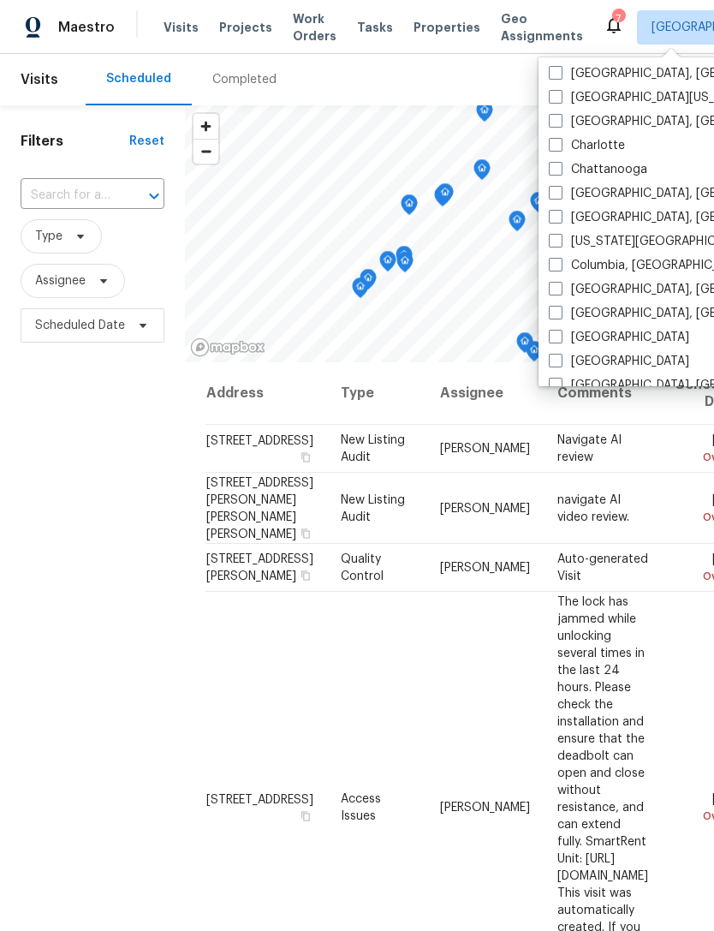
scroll to position [197, 0]
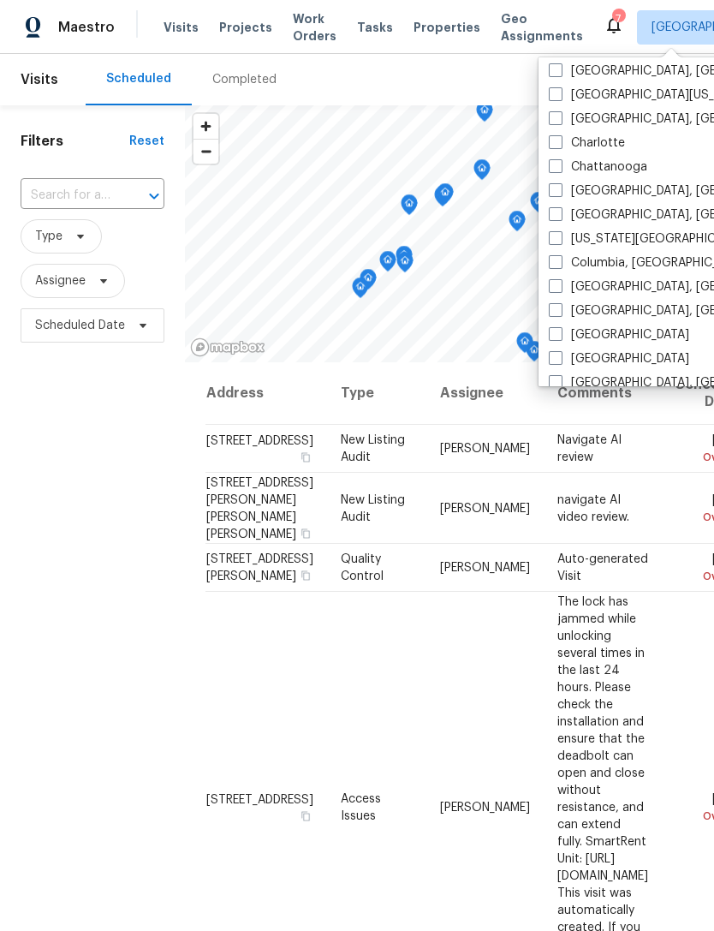
click at [627, 289] on label "Columbus, OH" at bounding box center [681, 286] width 265 height 17
click at [560, 289] on input "Columbus, OH" at bounding box center [554, 283] width 11 height 11
checkbox input "true"
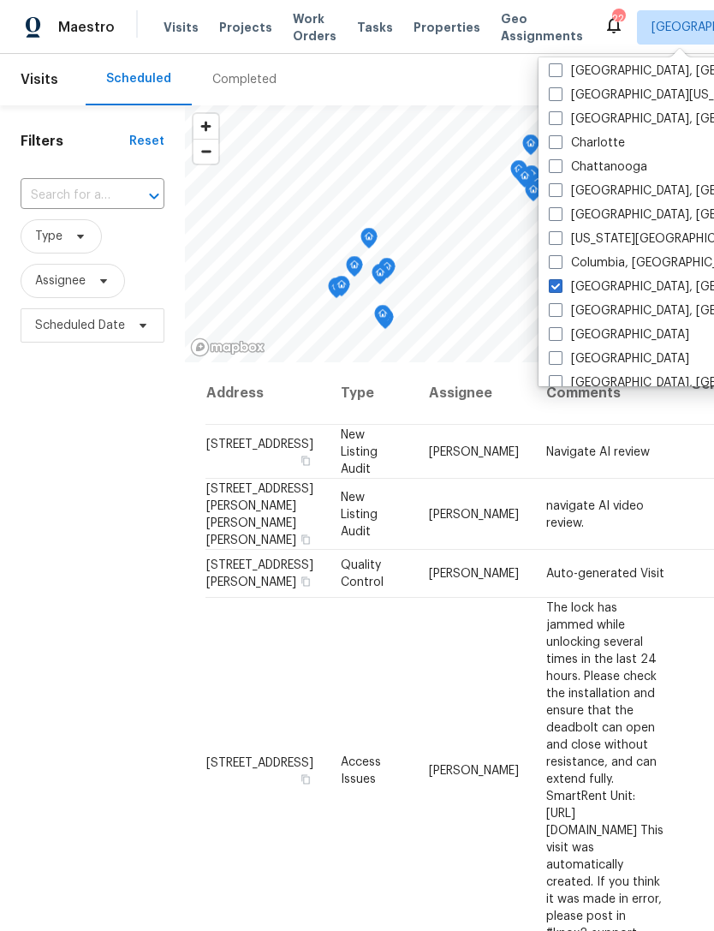
scroll to position [3, 0]
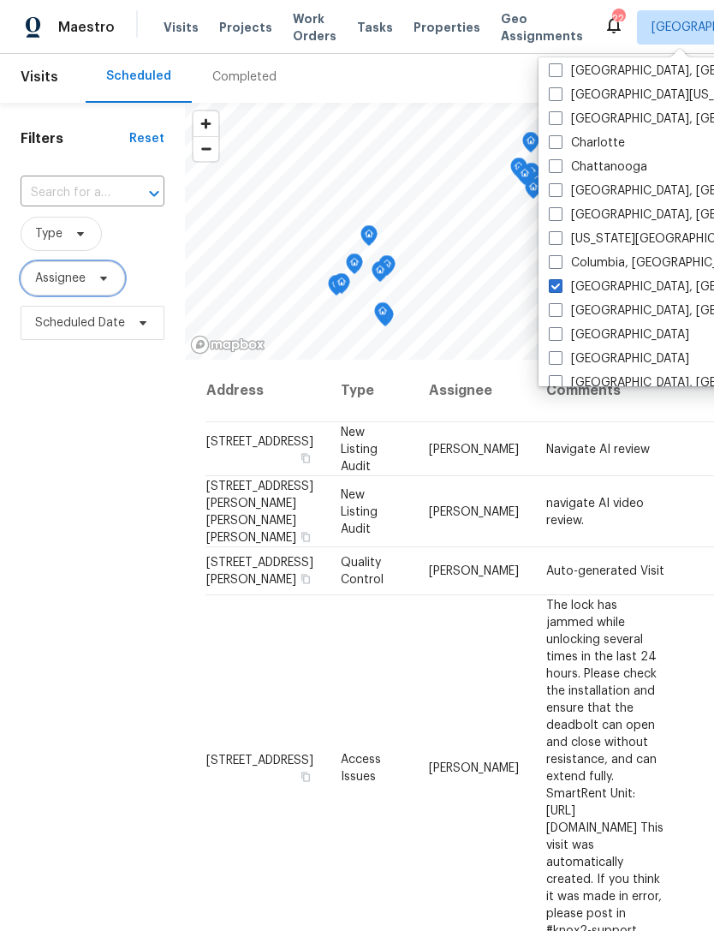
click at [101, 283] on icon at bounding box center [104, 278] width 14 height 14
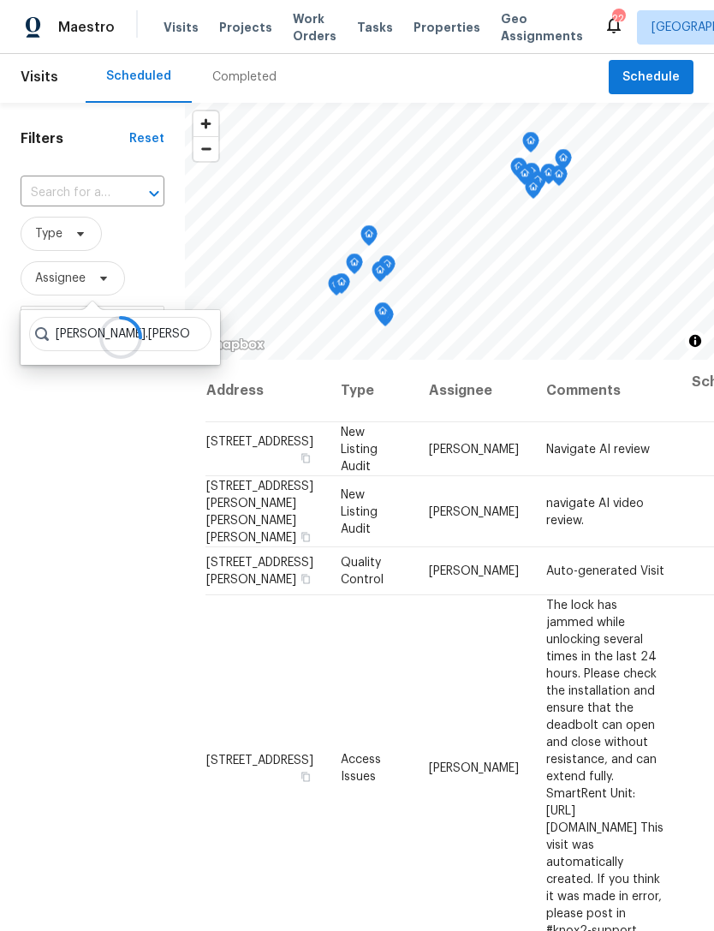
type input "Keith.hollingsworth"
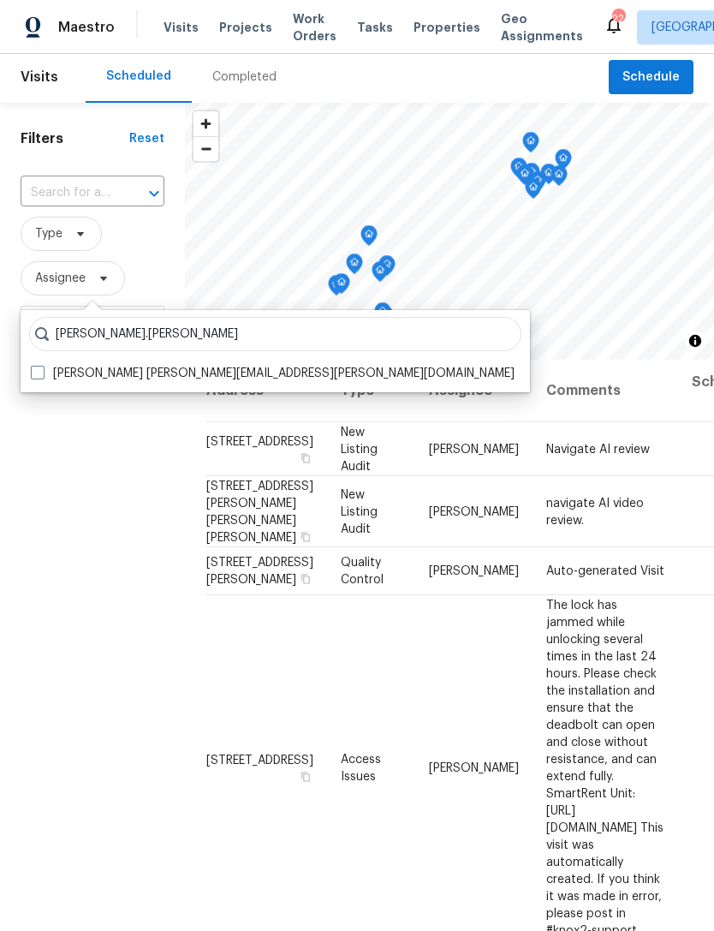
click at [51, 370] on label "Keith Hollingsworth keith.hollingsworth@opendoor.com" at bounding box center [273, 373] width 484 height 17
click at [42, 370] on input "Keith Hollingsworth keith.hollingsworth@opendoor.com" at bounding box center [36, 370] width 11 height 11
checkbox input "true"
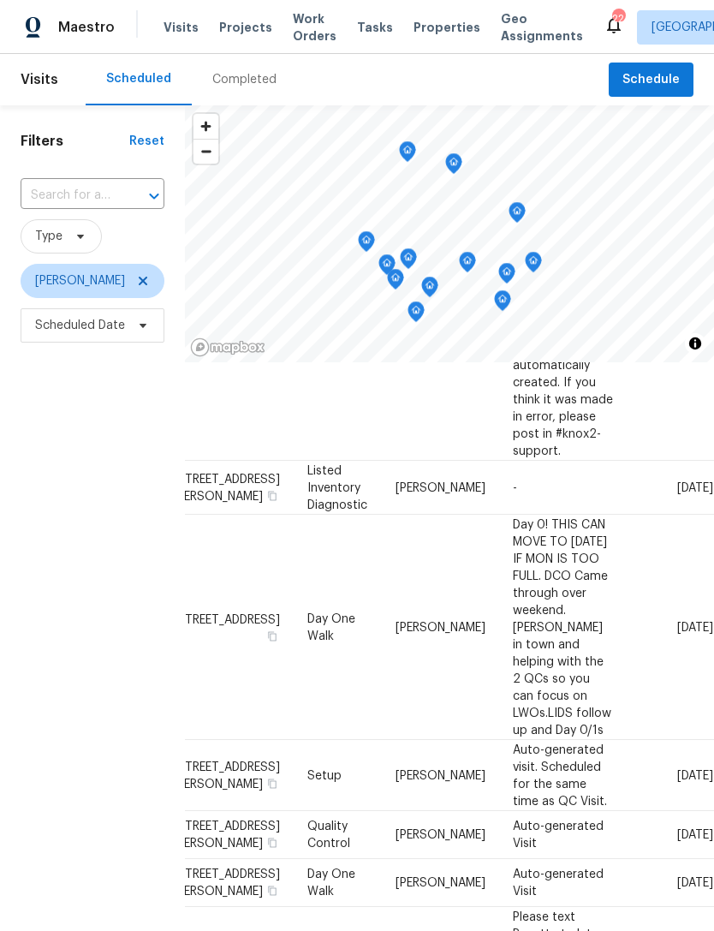
scroll to position [939, 177]
click at [0, 0] on icon at bounding box center [0, 0] width 0 height 0
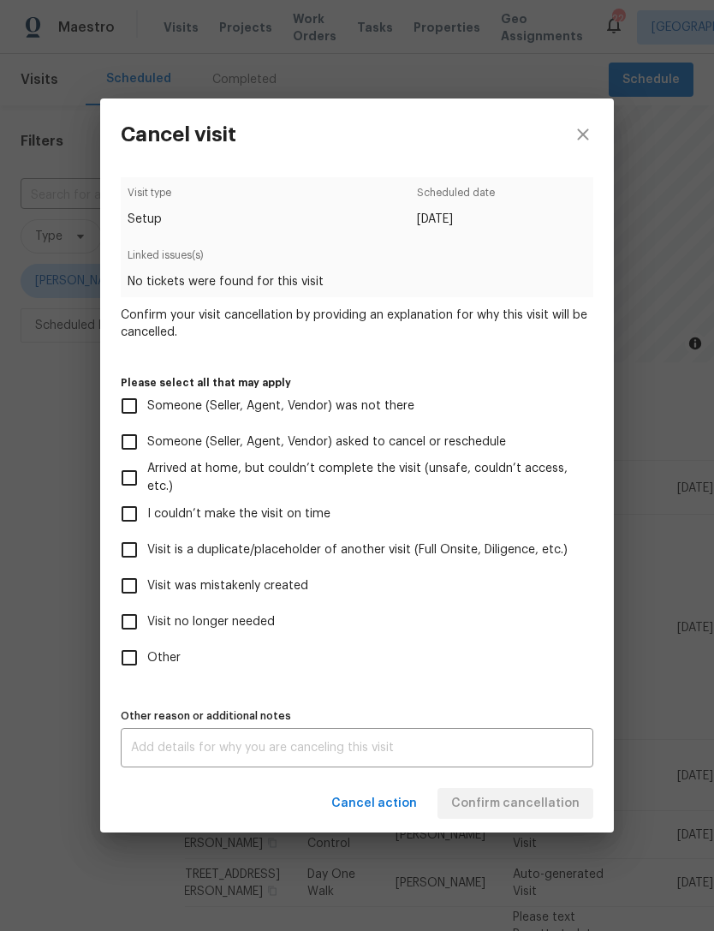
click at [291, 585] on span "Visit was mistakenly created" at bounding box center [227, 586] width 161 height 18
click at [147, 585] on input "Visit was mistakenly created" at bounding box center [129, 586] width 36 height 36
checkbox input "true"
click at [510, 801] on span "Confirm cancellation" at bounding box center [515, 803] width 128 height 21
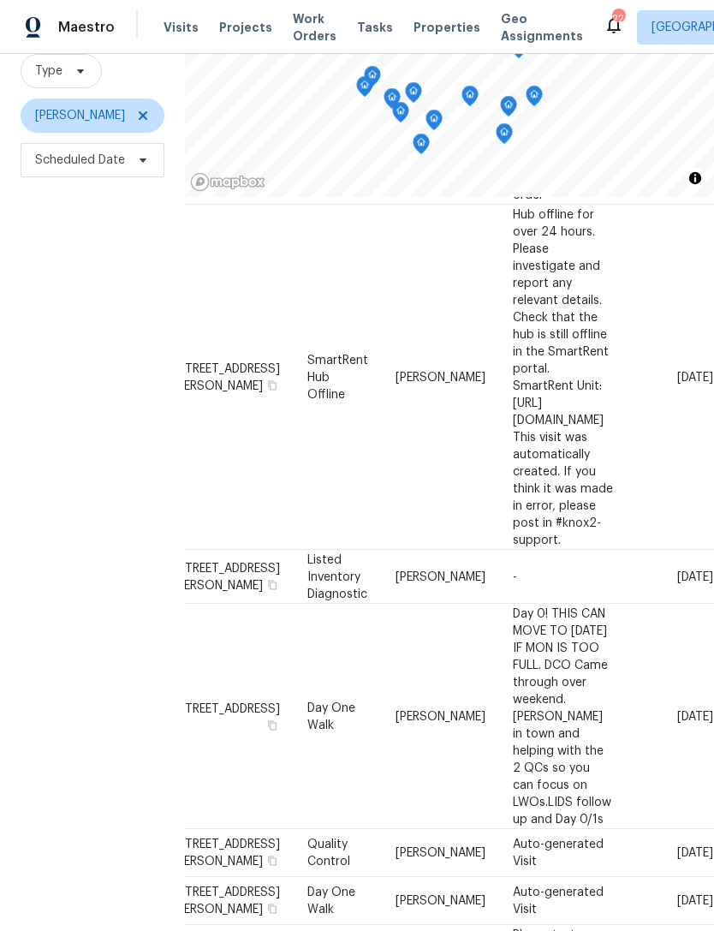
scroll to position [683, 177]
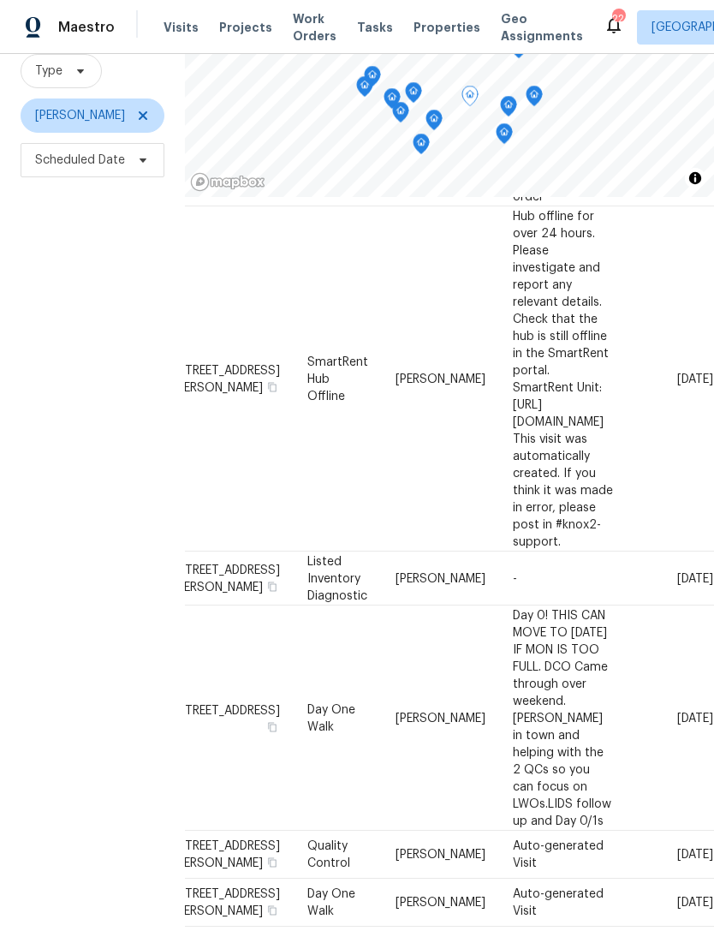
click at [0, 0] on icon at bounding box center [0, 0] width 0 height 0
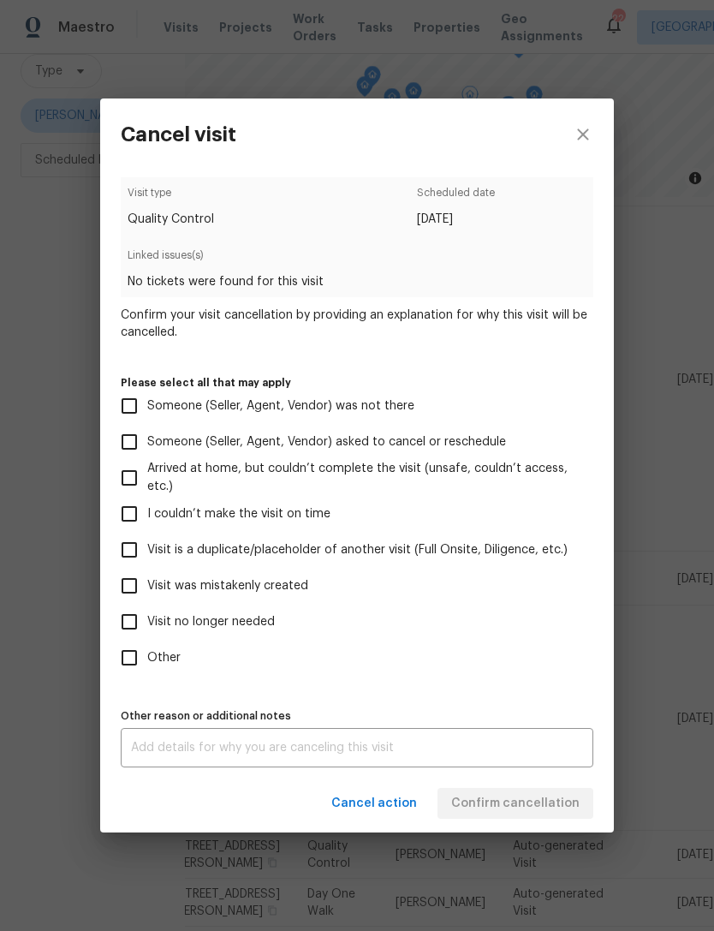
click at [271, 586] on span "Visit was mistakenly created" at bounding box center [227, 586] width 161 height 18
click at [147, 586] on input "Visit was mistakenly created" at bounding box center [129, 586] width 36 height 36
checkbox input "true"
click at [532, 801] on span "Confirm cancellation" at bounding box center [515, 803] width 128 height 21
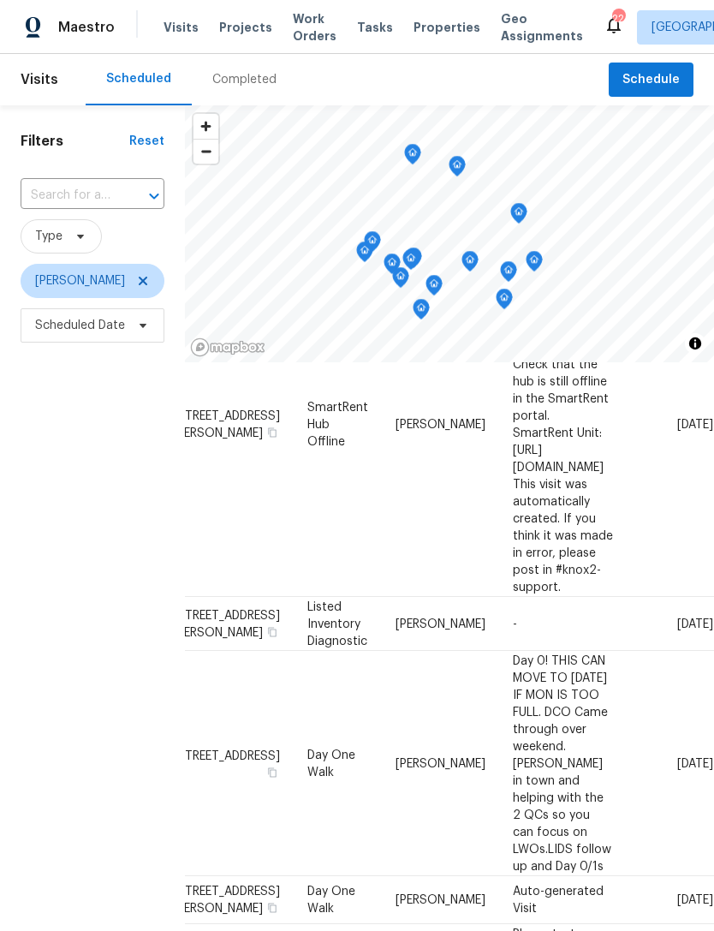
scroll to position [804, 177]
click at [0, 0] on icon at bounding box center [0, 0] width 0 height 0
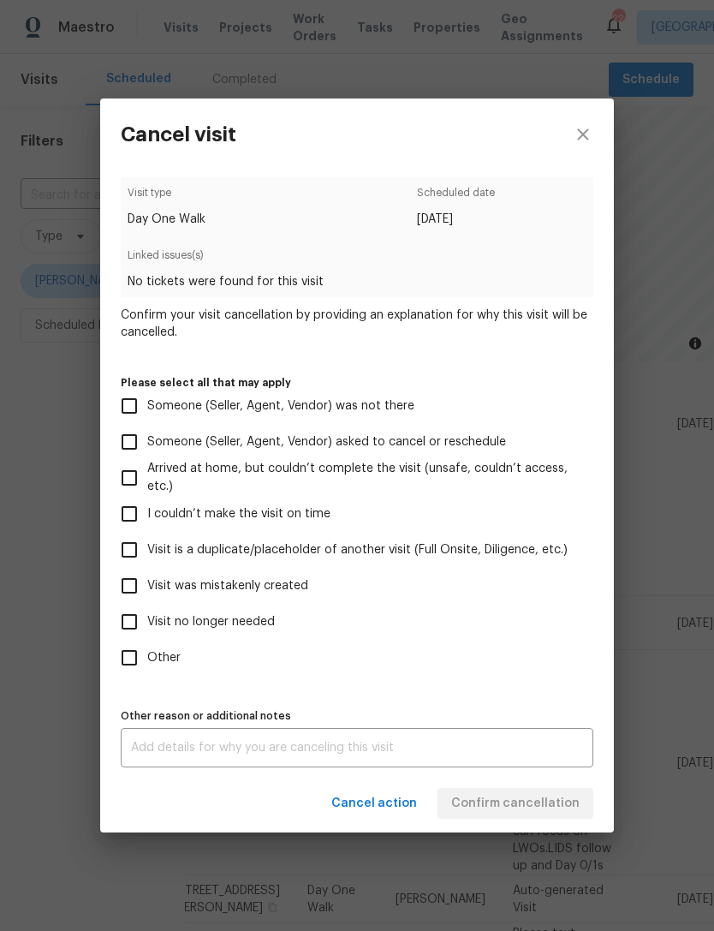
click at [223, 601] on label "Visit was mistakenly created" at bounding box center [345, 586] width 468 height 36
click at [147, 601] on input "Visit was mistakenly created" at bounding box center [129, 586] width 36 height 36
click at [279, 585] on span "Visit was mistakenly created" at bounding box center [227, 586] width 161 height 18
click at [147, 585] on input "Visit was mistakenly created" at bounding box center [129, 586] width 36 height 36
click at [305, 589] on span "Visit was mistakenly created" at bounding box center [227, 586] width 161 height 18
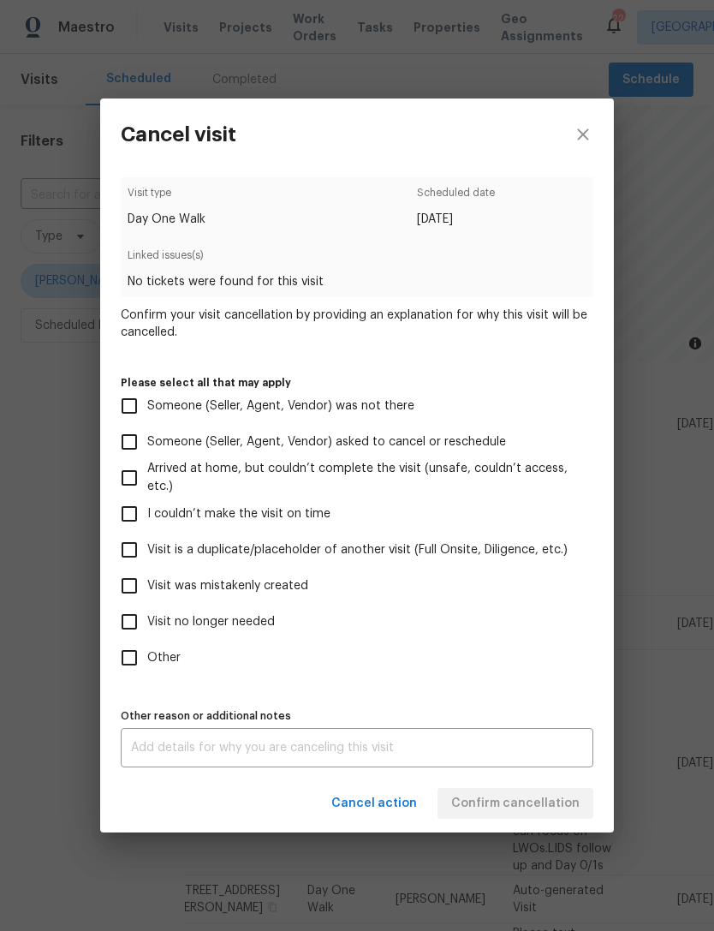
click at [147, 589] on input "Visit was mistakenly created" at bounding box center [129, 586] width 36 height 36
checkbox input "true"
click at [522, 804] on span "Confirm cancellation" at bounding box center [515, 803] width 128 height 21
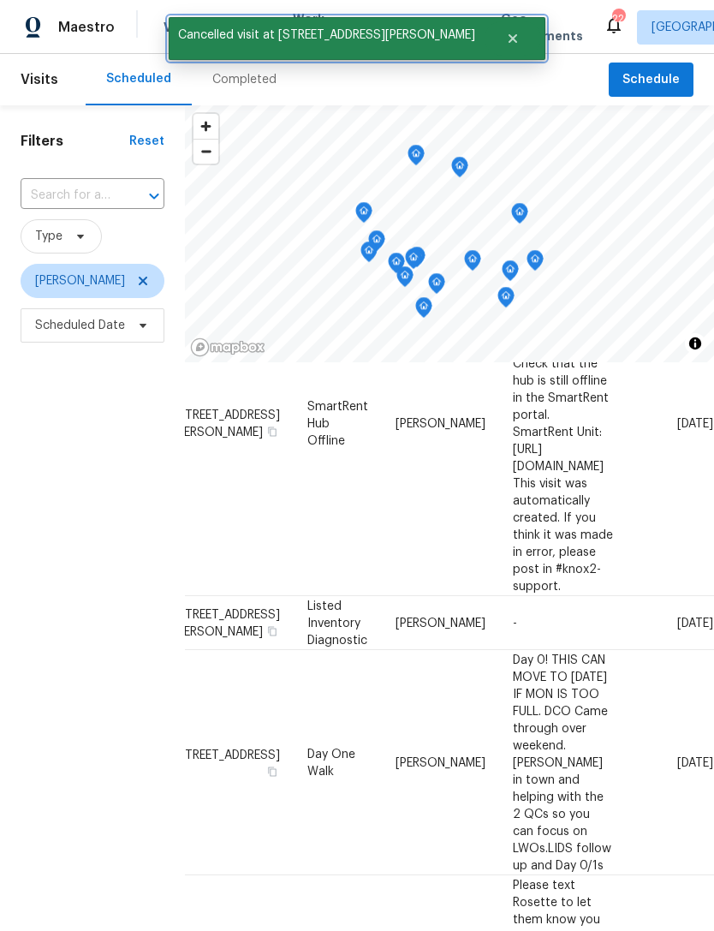
click at [506, 43] on icon "Close" at bounding box center [513, 39] width 14 height 14
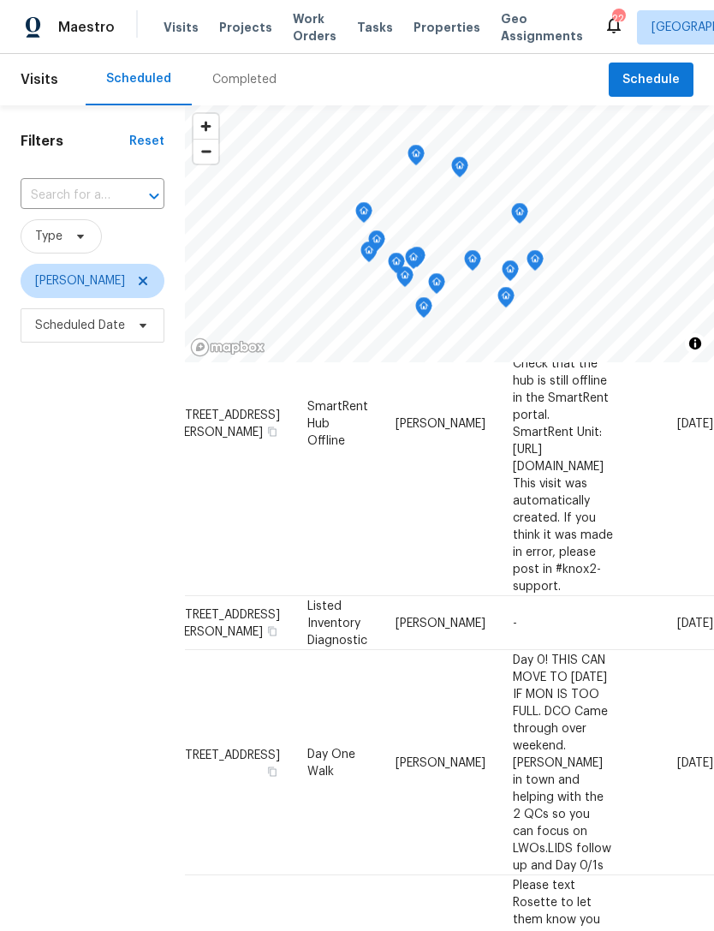
click at [229, 22] on span "Projects" at bounding box center [245, 27] width 53 height 17
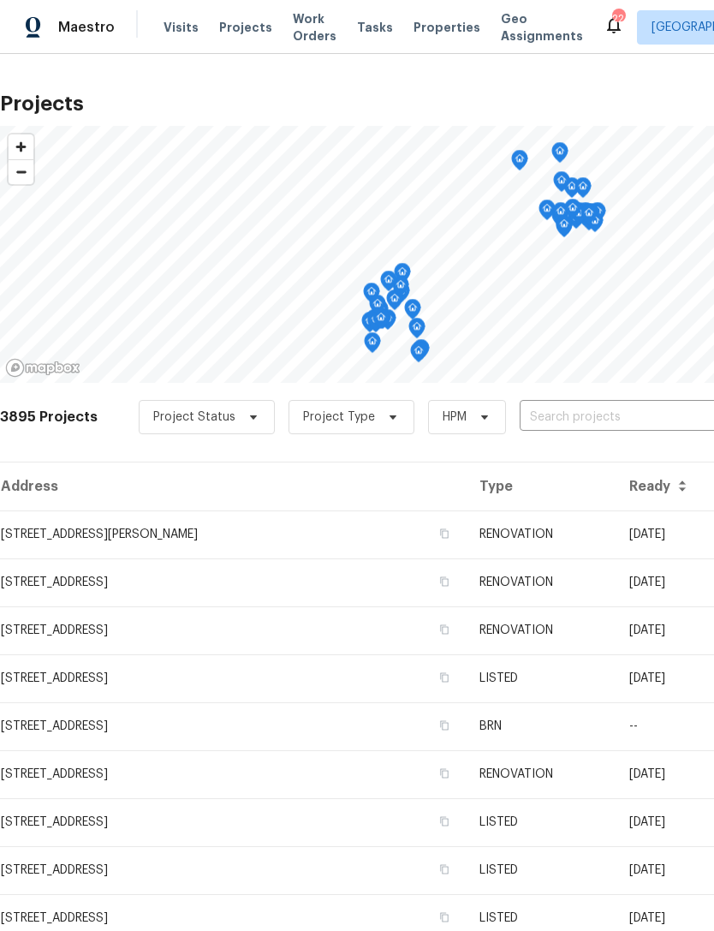
click at [149, 532] on td "[STREET_ADDRESS][PERSON_NAME]" at bounding box center [233, 534] width 466 height 48
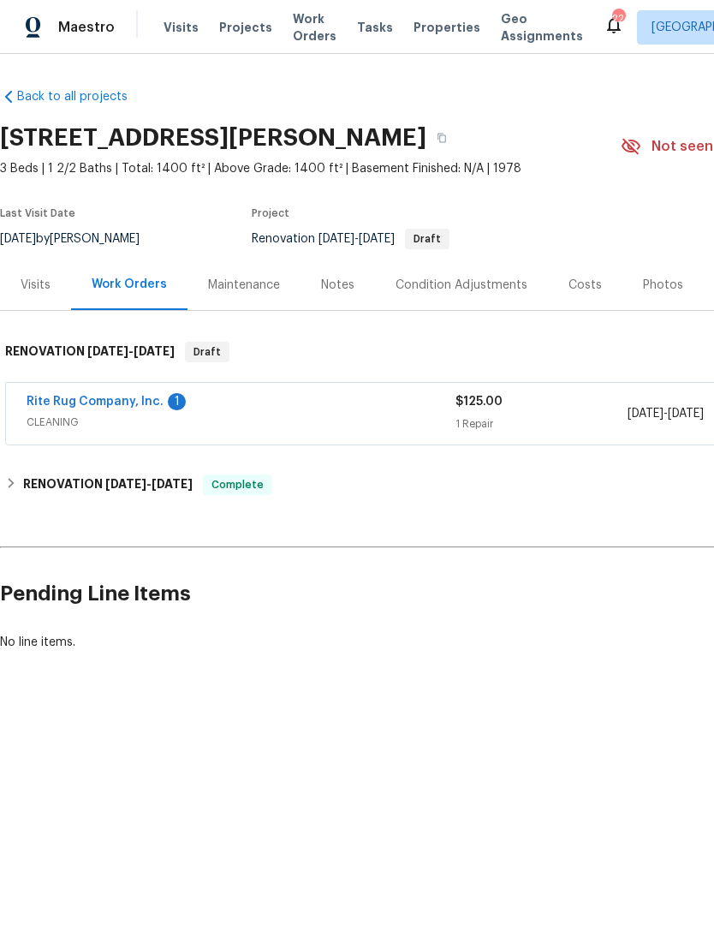
click at [121, 404] on link "Rite Rug Company, Inc." at bounding box center [95, 401] width 137 height 12
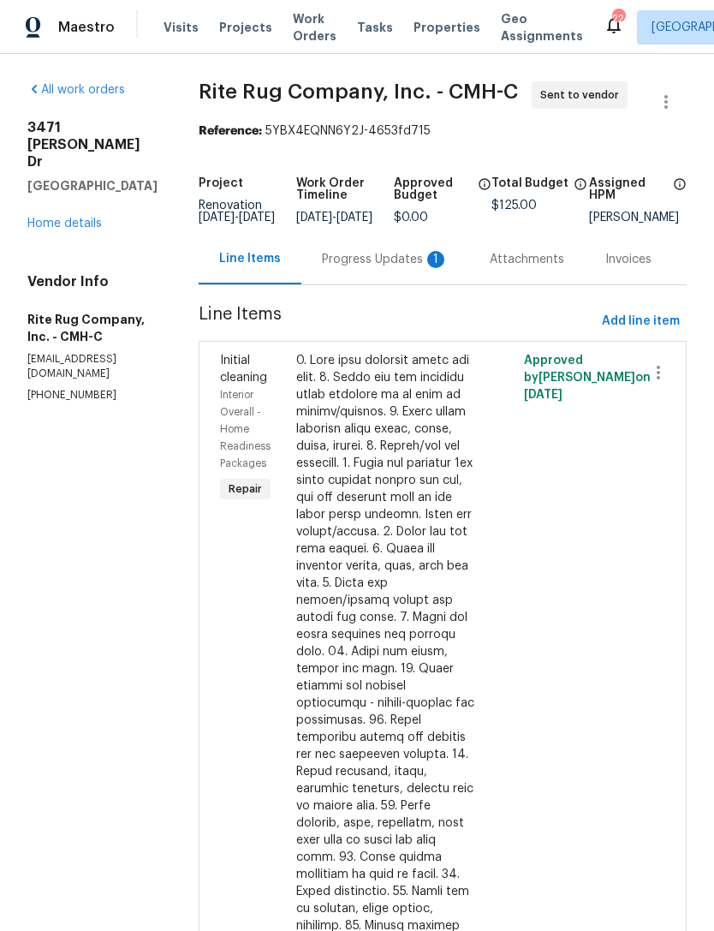
click at [382, 268] on div "Progress Updates 1" at bounding box center [385, 259] width 127 height 17
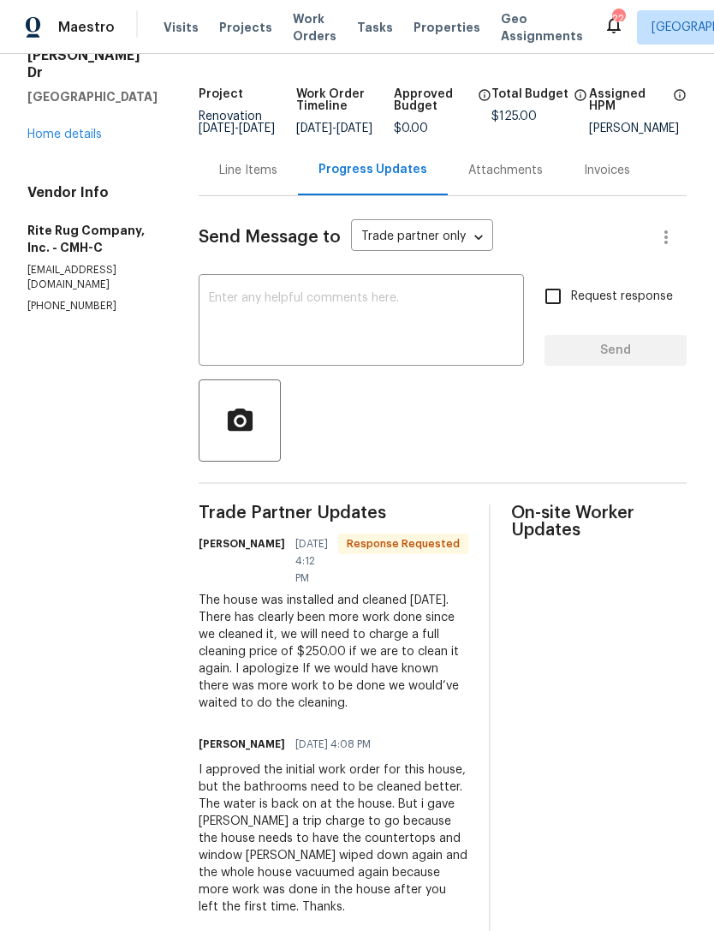
click at [289, 195] on div "Line Items" at bounding box center [248, 170] width 99 height 51
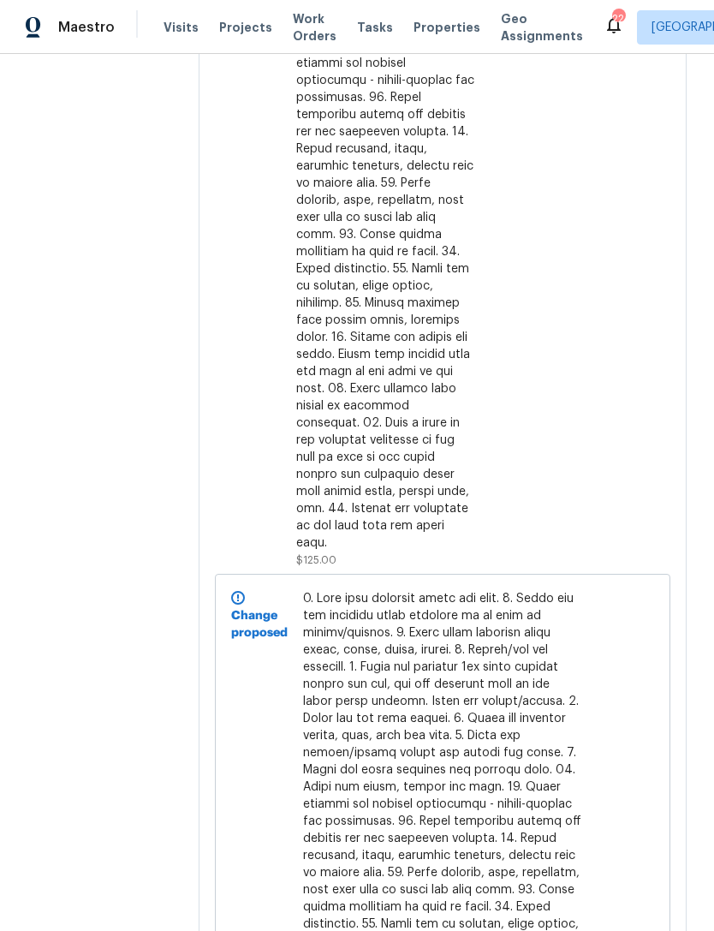
scroll to position [621, 0]
click at [441, 492] on div at bounding box center [386, 141] width 180 height 822
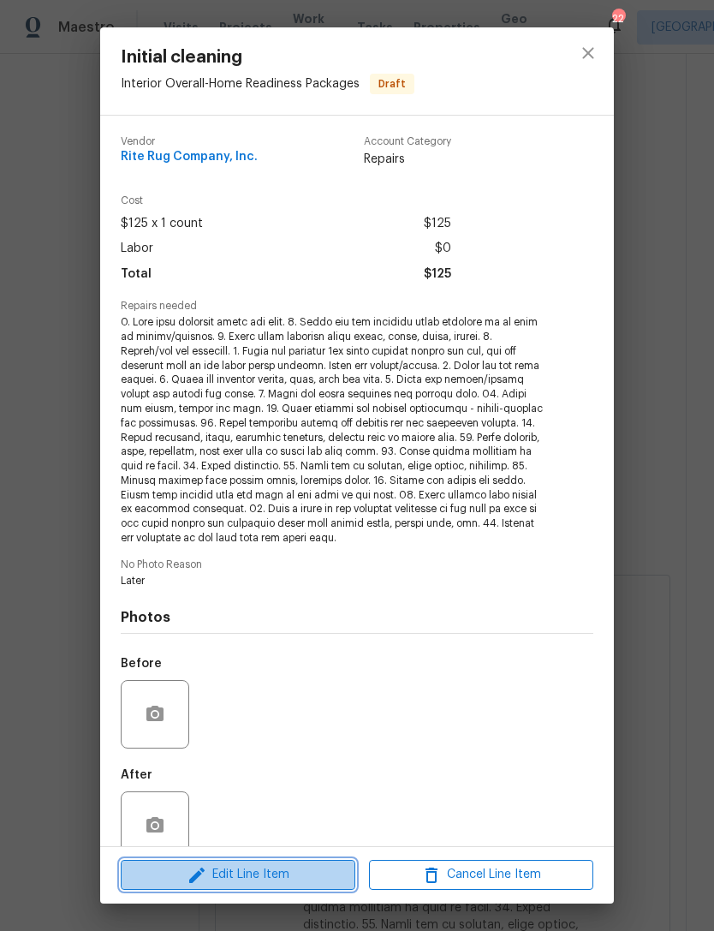
click at [285, 866] on span "Edit Line Item" at bounding box center [238, 874] width 224 height 21
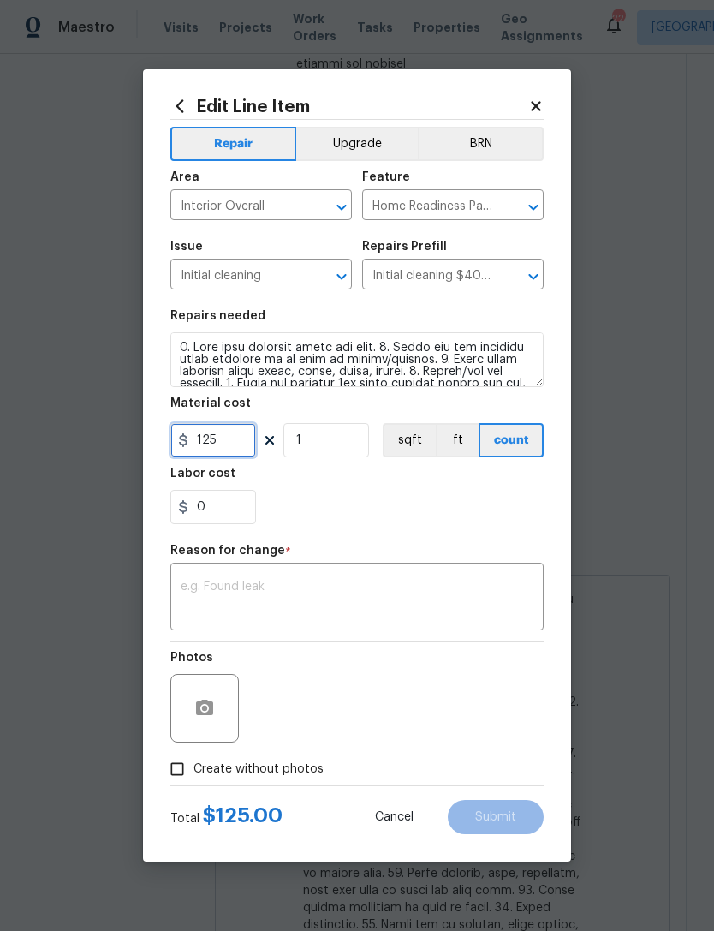
click at [217, 437] on input "125" at bounding box center [213, 440] width 86 height 34
type input "250"
click at [438, 538] on div "Repair Upgrade BRN Area Interior Overall ​ Feature Home Readiness Packages ​ Is…" at bounding box center [356, 452] width 373 height 665
click at [425, 615] on textarea at bounding box center [357, 598] width 353 height 36
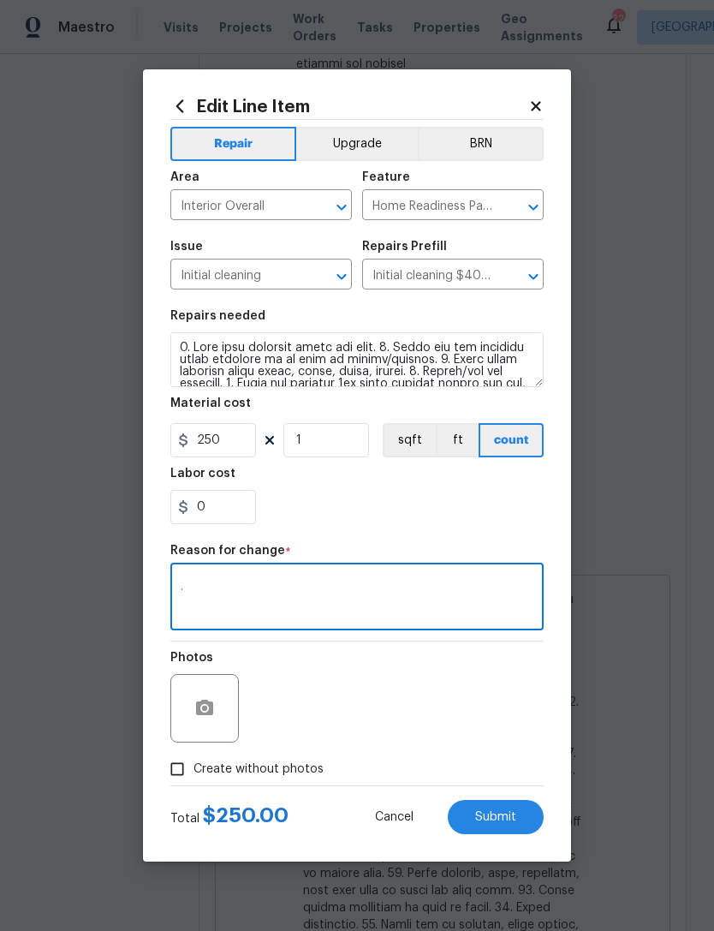
type textarea "."
click at [508, 533] on section "Repairs needed Material cost 250 1 sqft ft count Labor cost 0" at bounding box center [356, 417] width 373 height 235
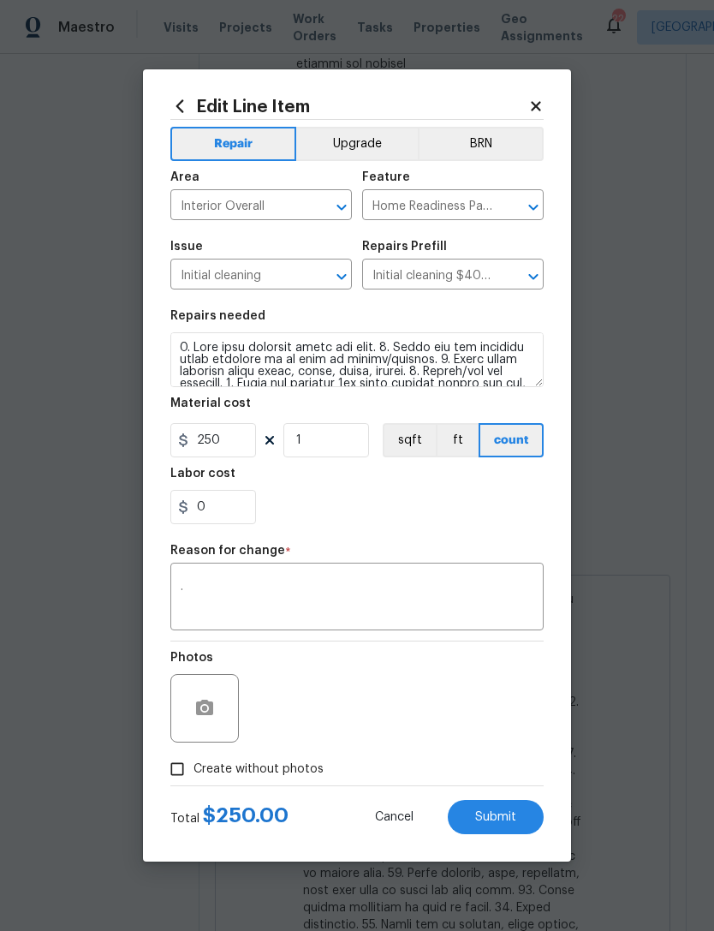
click at [517, 812] on button "Submit" at bounding box center [496, 817] width 96 height 34
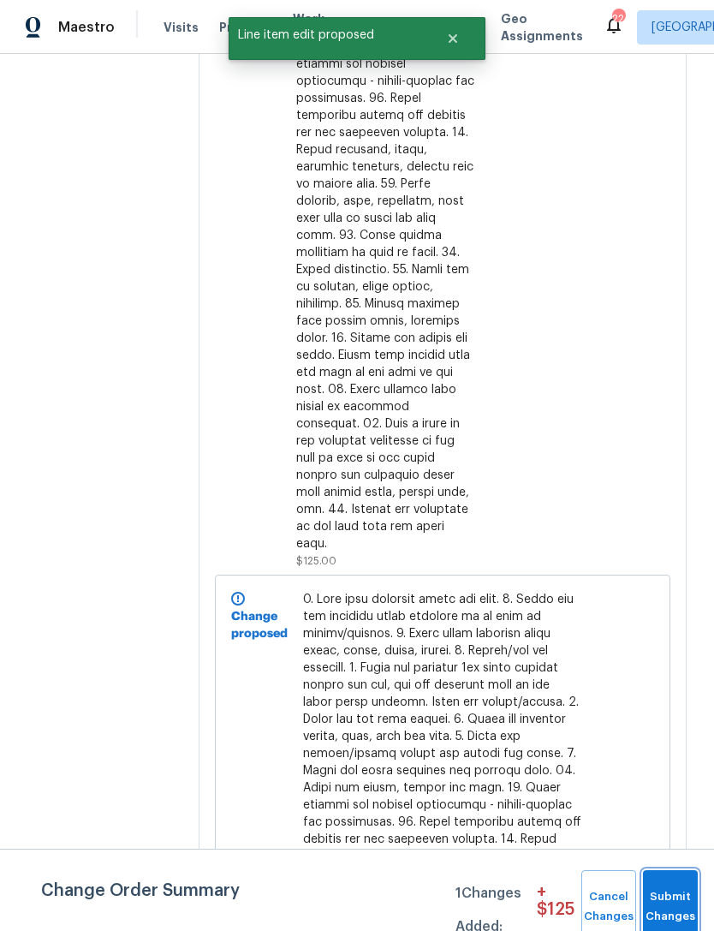
click at [676, 901] on span "Submit Changes" at bounding box center [670, 906] width 38 height 39
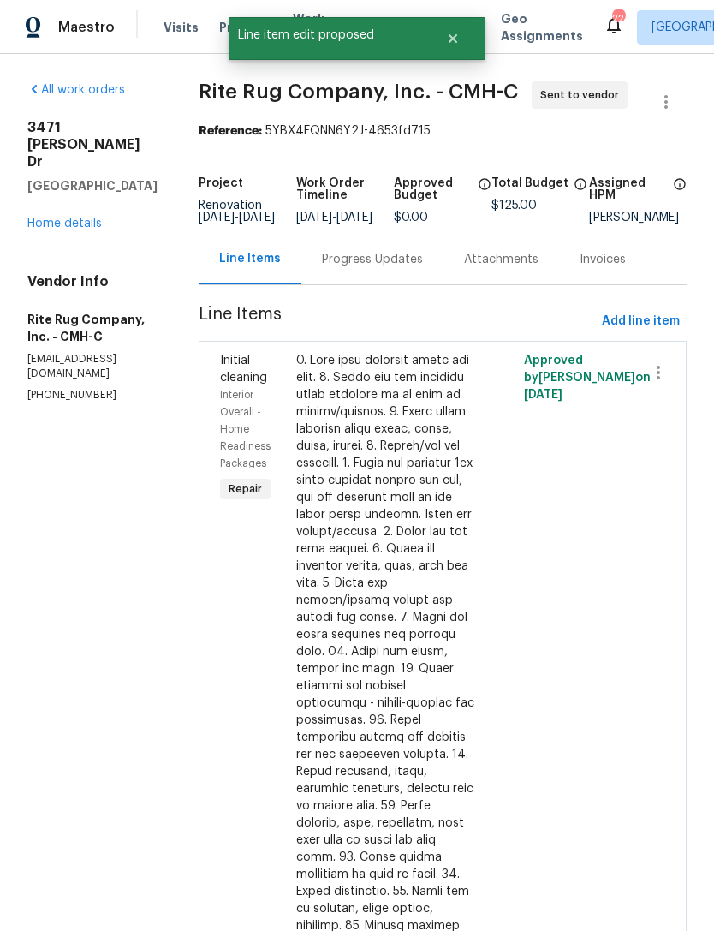
scroll to position [0, 0]
click at [423, 268] on div "Progress Updates" at bounding box center [372, 259] width 101 height 17
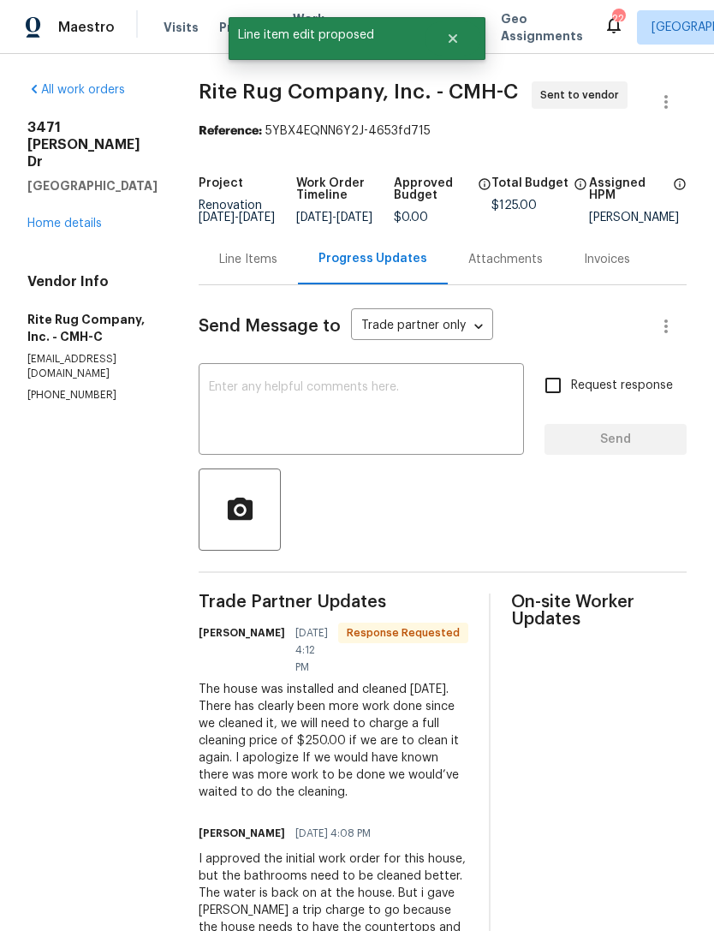
click at [460, 424] on textarea at bounding box center [361, 411] width 305 height 60
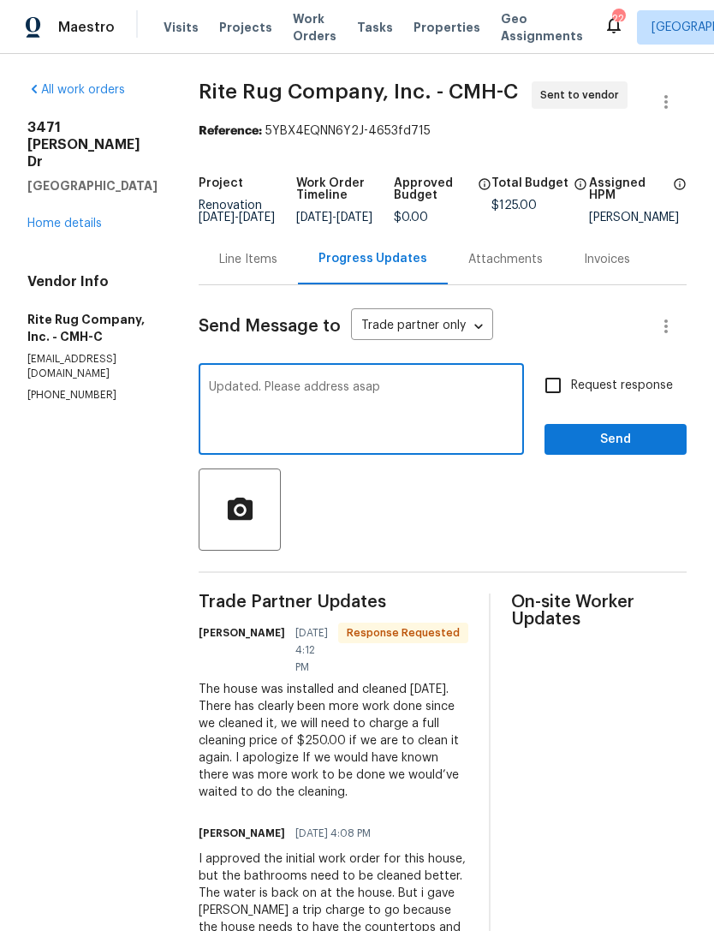
type textarea "Updated. Please address asap"
click at [583, 450] on span "Send" at bounding box center [615, 439] width 115 height 21
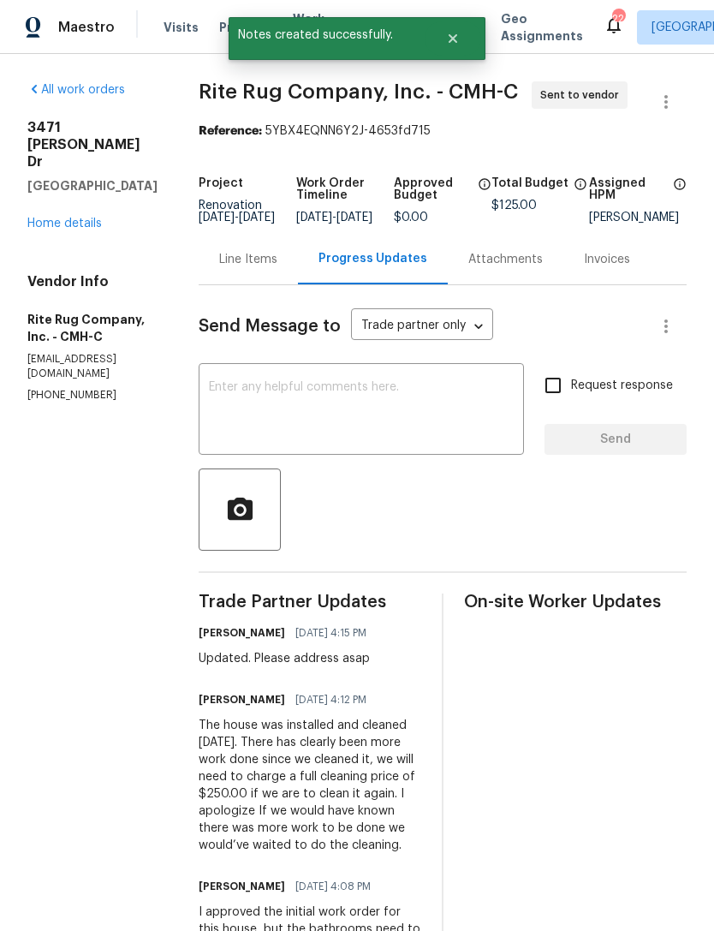
click at [203, 30] on div "Visits Projects Work Orders Tasks Properties Geo Assignments" at bounding box center [384, 27] width 440 height 34
click at [450, 42] on icon "Close" at bounding box center [453, 38] width 9 height 9
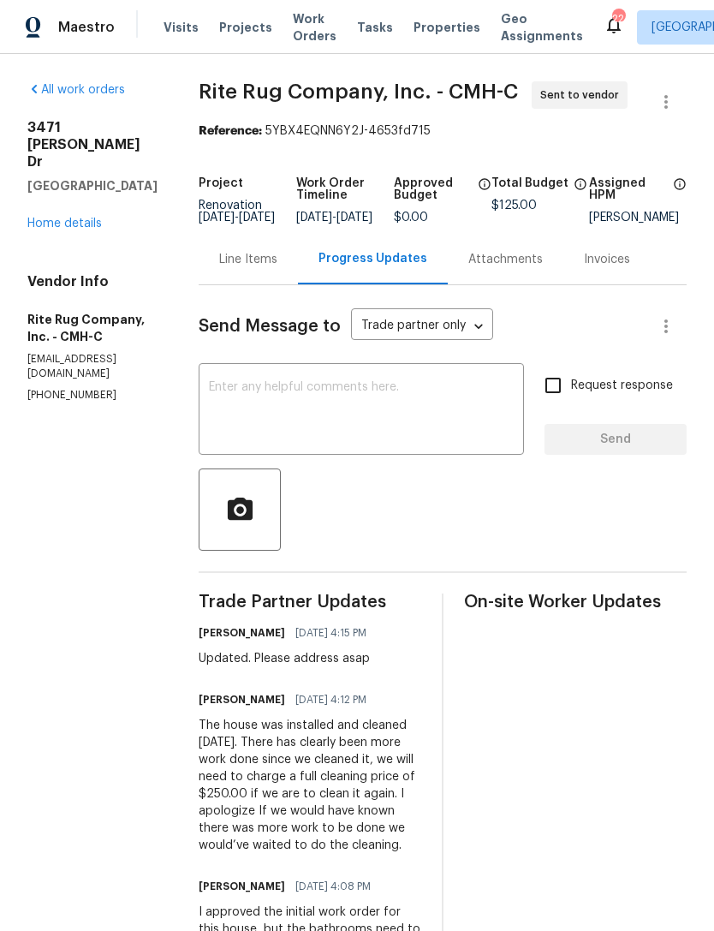
click at [241, 32] on span "Projects" at bounding box center [245, 27] width 53 height 17
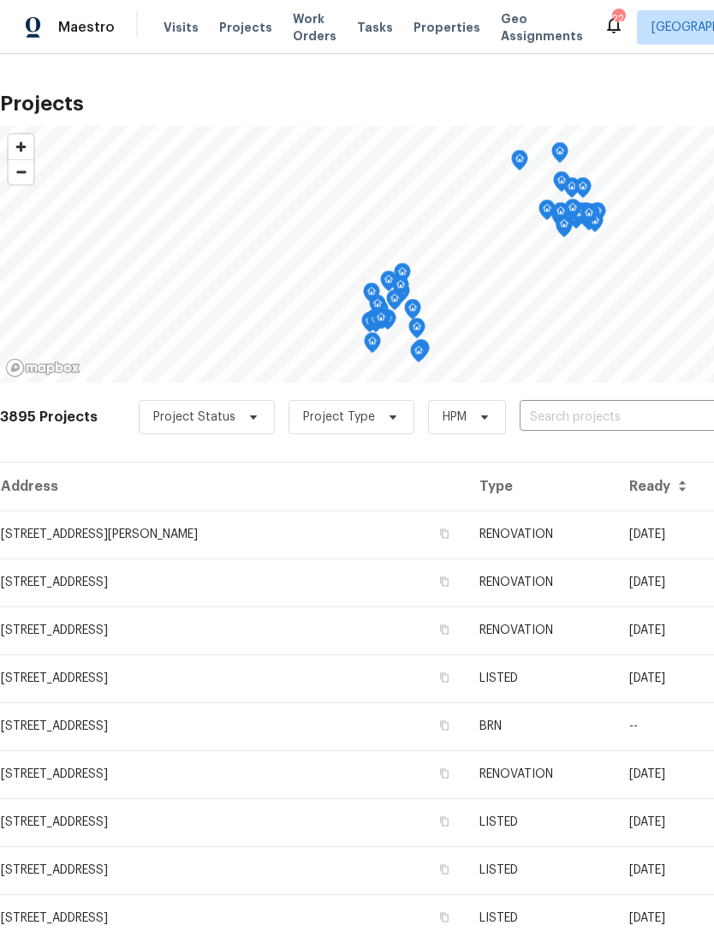
scroll to position [-1, 0]
click at [251, 34] on span "Projects" at bounding box center [245, 27] width 53 height 17
click at [612, 14] on div "22" at bounding box center [618, 18] width 12 height 17
click at [182, 544] on td "[STREET_ADDRESS][PERSON_NAME]" at bounding box center [233, 534] width 466 height 48
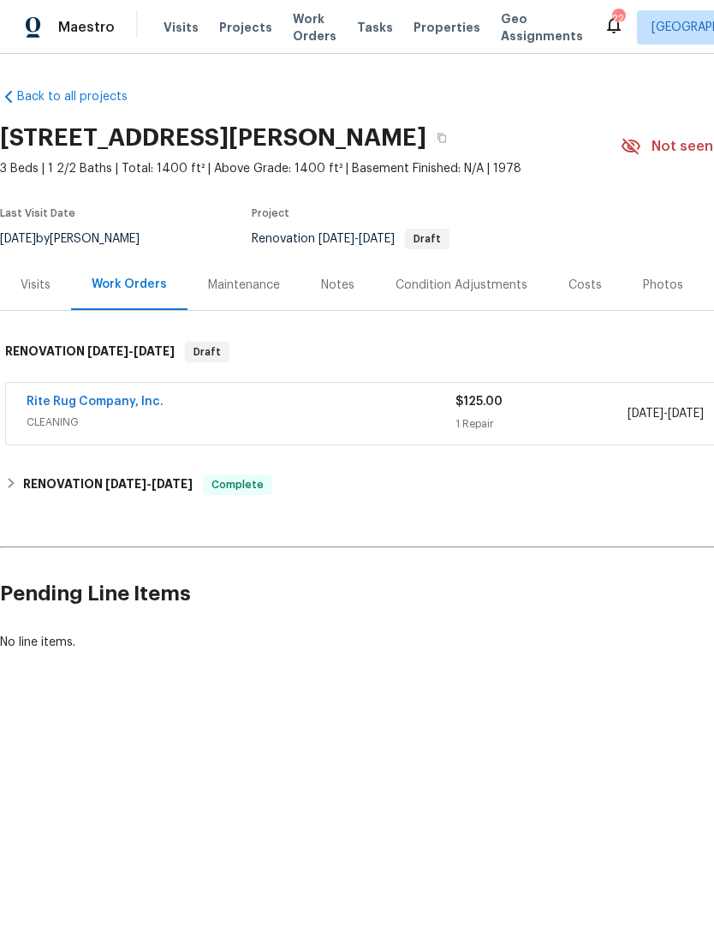
click at [659, 277] on div "Photos" at bounding box center [663, 285] width 40 height 17
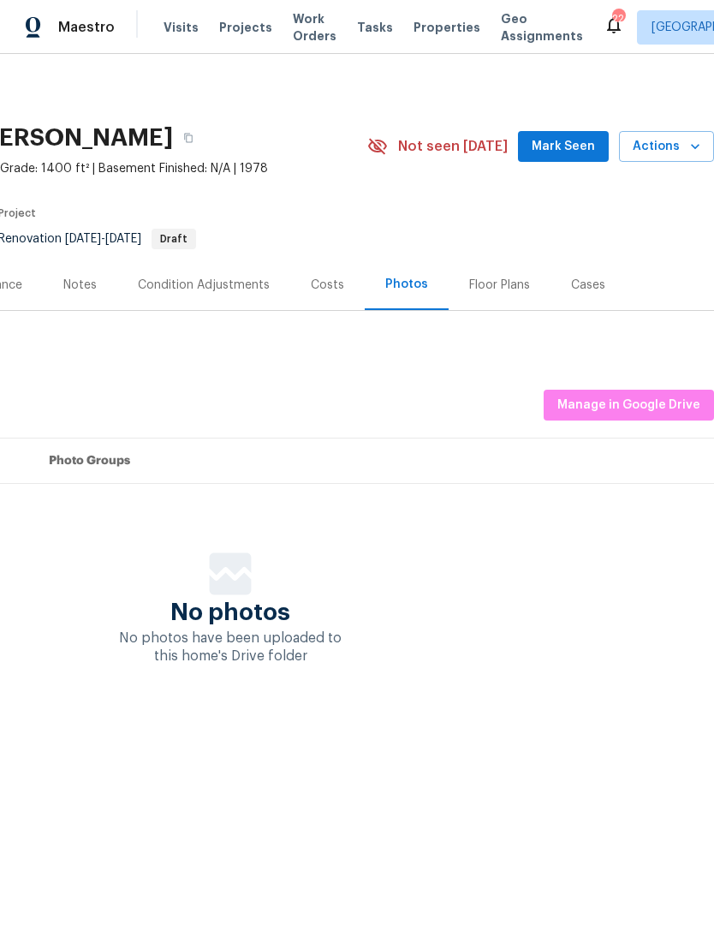
scroll to position [0, 253]
click at [635, 407] on span "Manage in Google Drive" at bounding box center [628, 405] width 143 height 21
click at [231, 20] on span "Projects" at bounding box center [245, 27] width 53 height 17
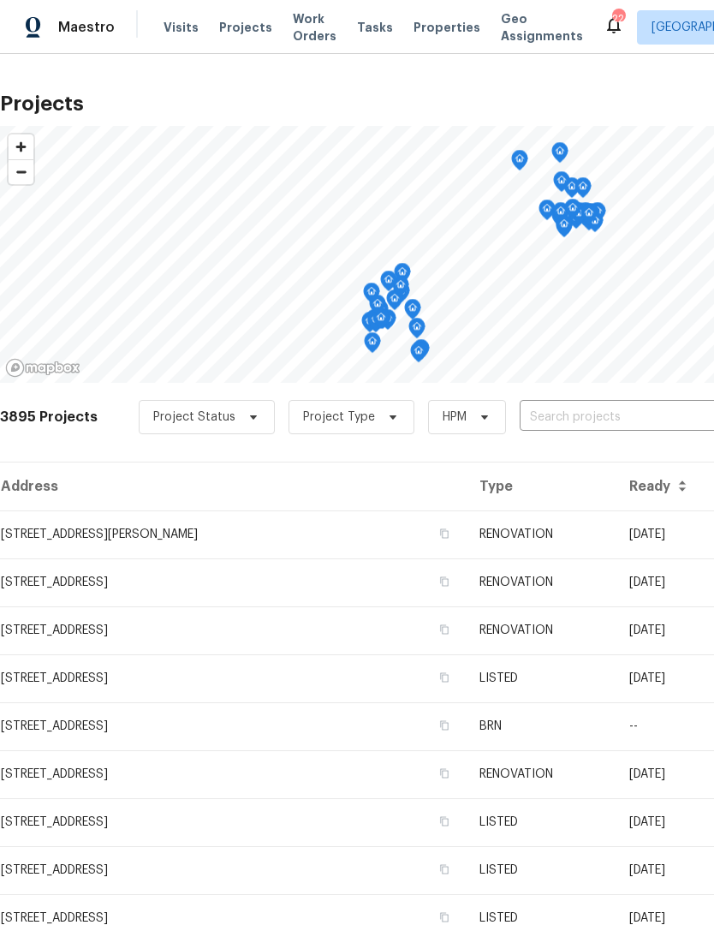
scroll to position [-2, 0]
click at [612, 20] on div "22" at bounding box center [618, 18] width 12 height 17
click at [604, 28] on icon at bounding box center [614, 25] width 21 height 21
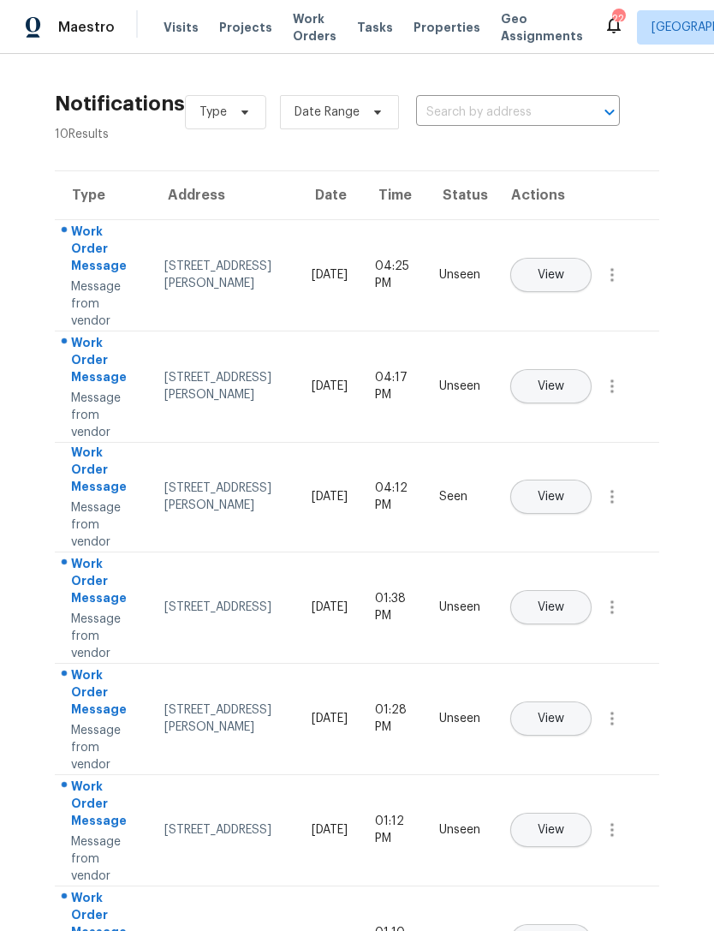
click at [564, 269] on span "View" at bounding box center [551, 275] width 27 height 13
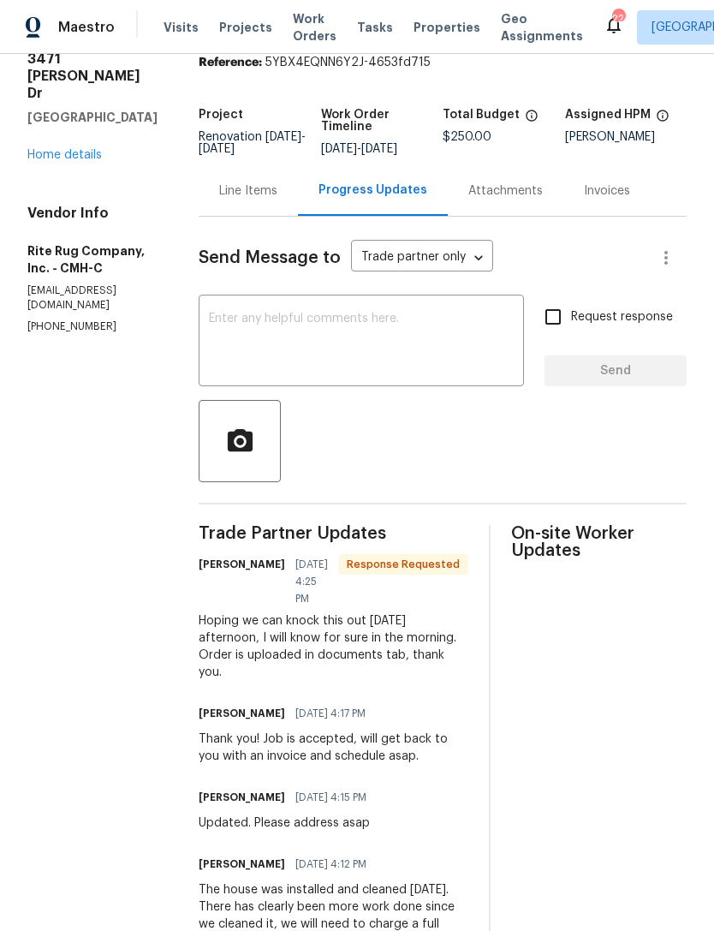
scroll to position [72, 0]
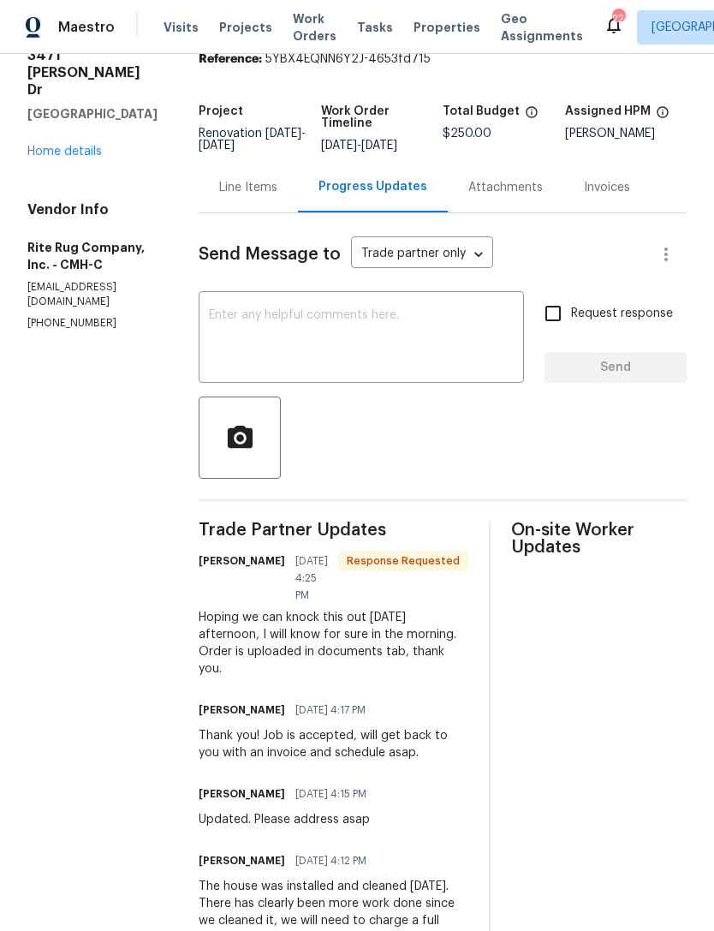
click at [413, 363] on textarea at bounding box center [361, 339] width 305 height 60
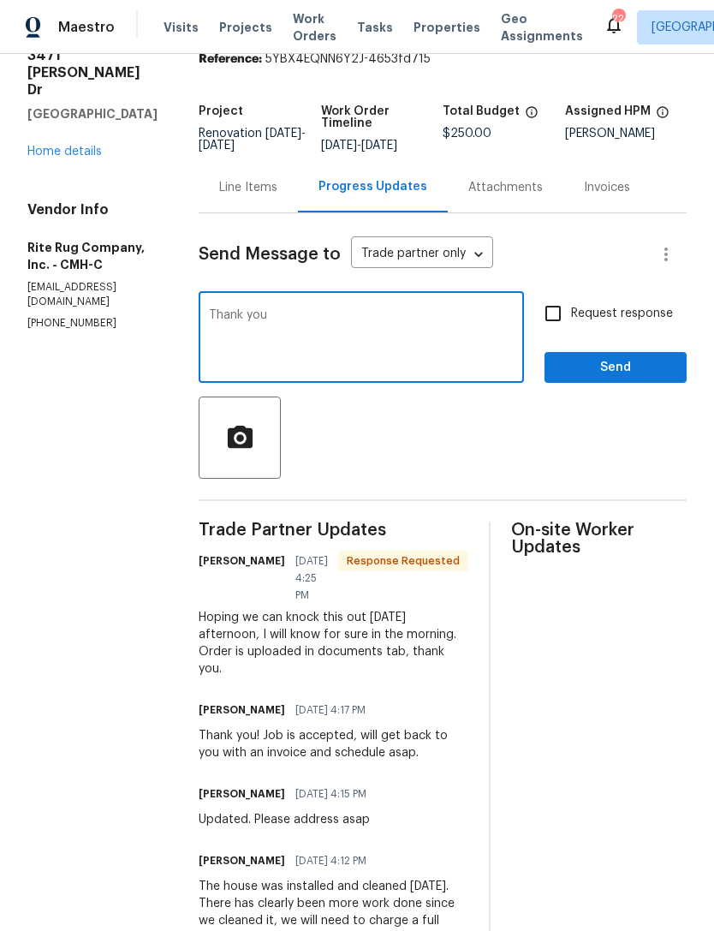
type textarea "Thank you"
click at [597, 373] on span "Send" at bounding box center [615, 367] width 115 height 21
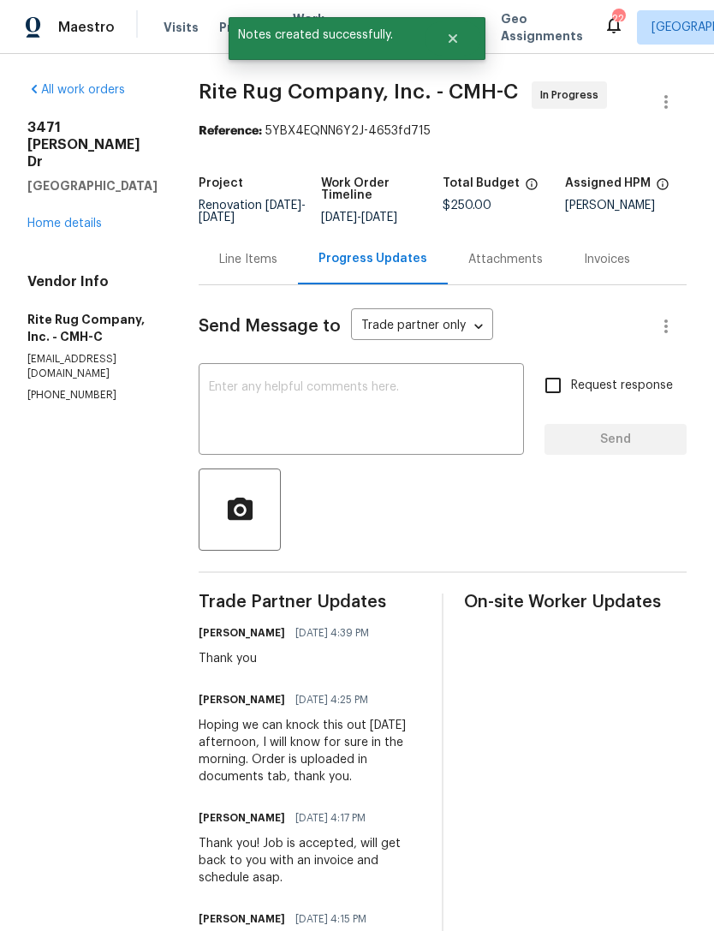
click at [219, 30] on span "Projects" at bounding box center [245, 27] width 53 height 17
